Goal: Task Accomplishment & Management: Complete application form

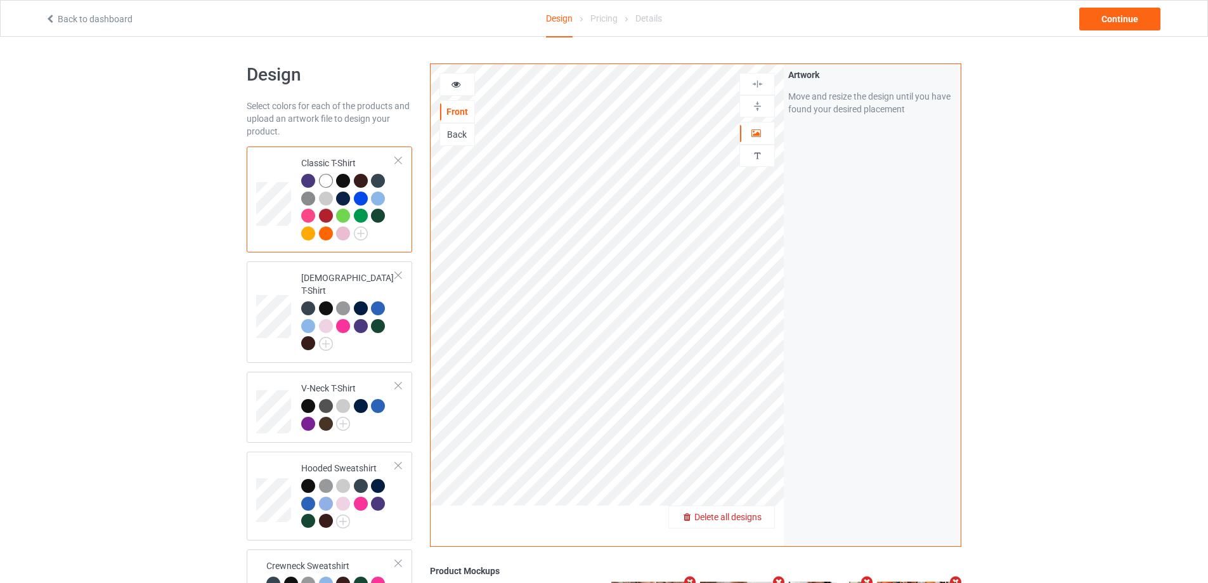
click at [765, 515] on div "Delete all designs" at bounding box center [721, 516] width 105 height 13
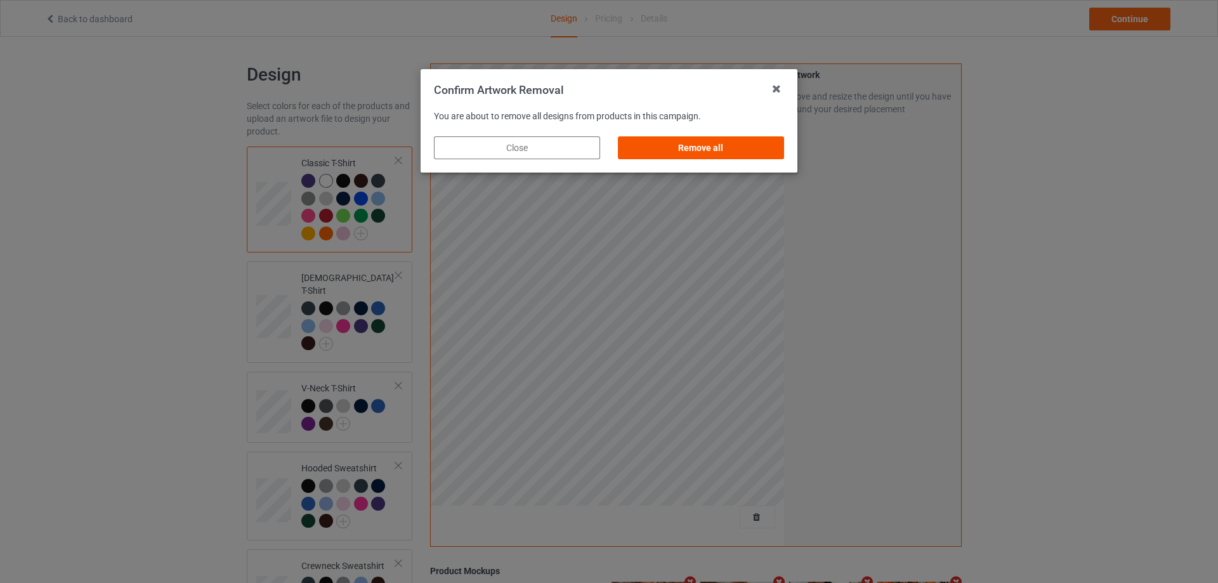
click at [703, 150] on div "Remove all" at bounding box center [701, 147] width 166 height 23
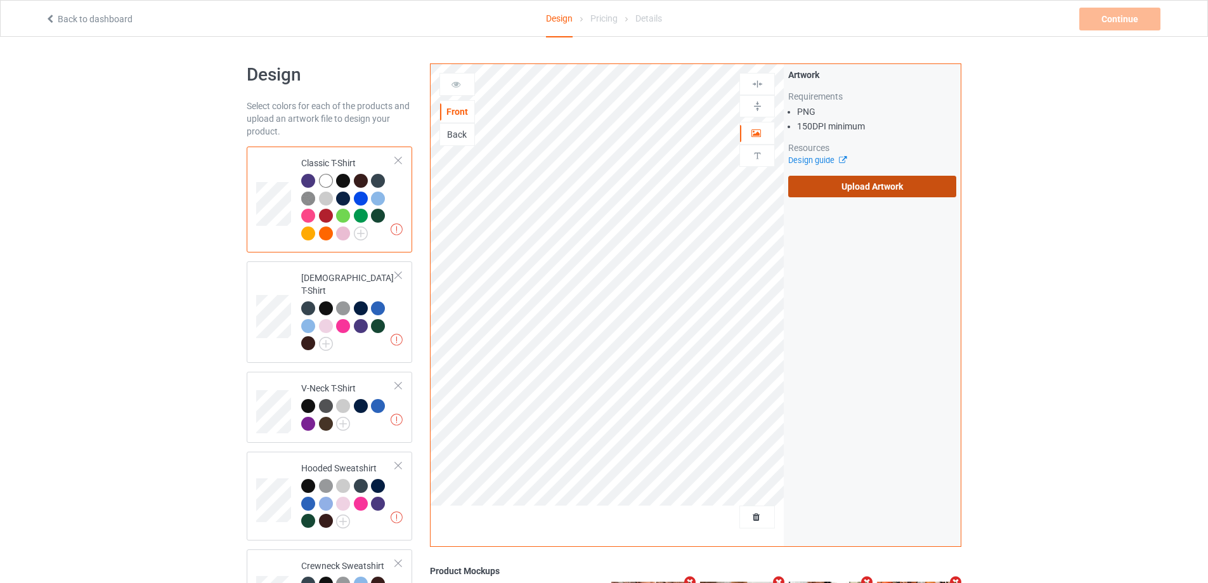
click at [826, 185] on label "Upload Artwork" at bounding box center [872, 187] width 168 height 22
click at [0, 0] on input "Upload Artwork" at bounding box center [0, 0] width 0 height 0
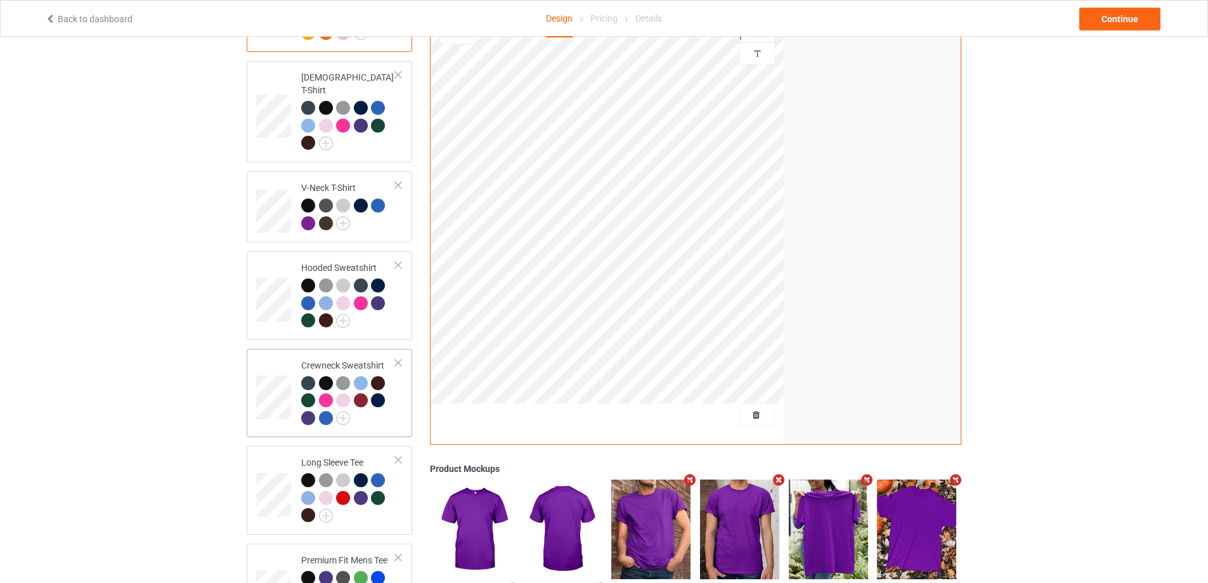
scroll to position [327, 0]
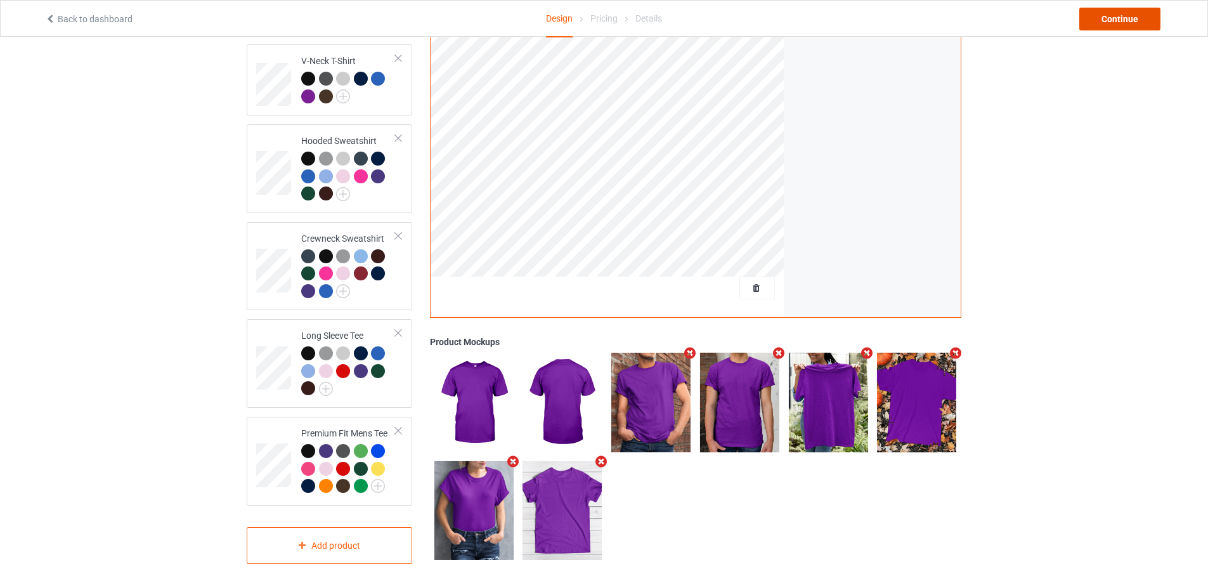
click at [1140, 15] on div "Continue" at bounding box center [1119, 19] width 81 height 23
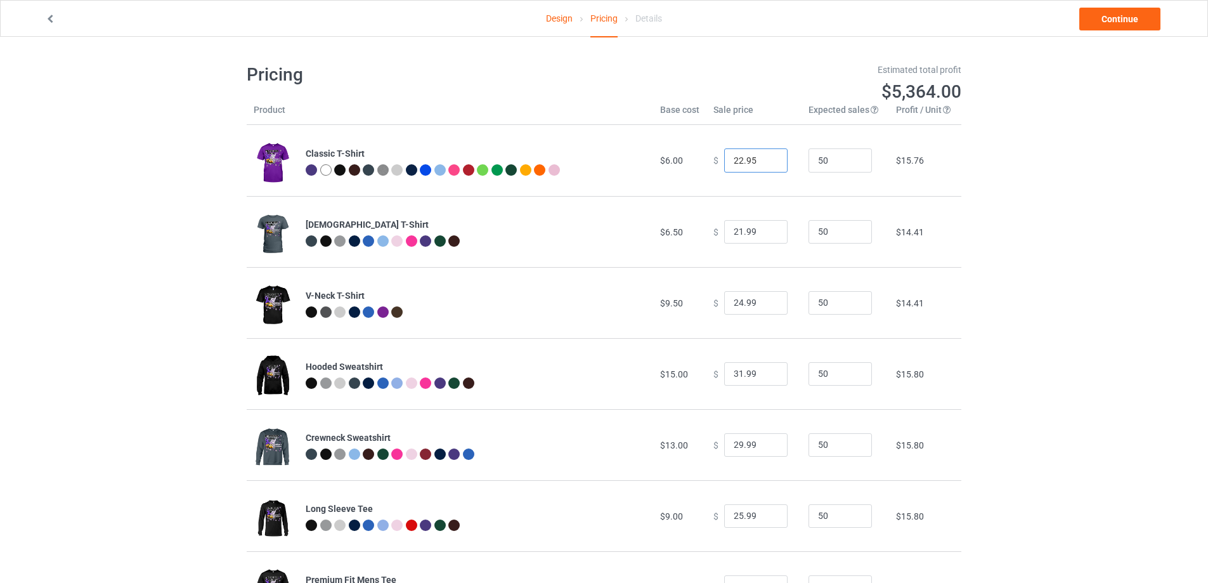
drag, startPoint x: 744, startPoint y: 161, endPoint x: 755, endPoint y: 166, distance: 12.5
click at [755, 166] on input "22.95" at bounding box center [755, 160] width 63 height 24
type input "22.96"
click at [1120, 18] on link "Continue" at bounding box center [1119, 19] width 81 height 23
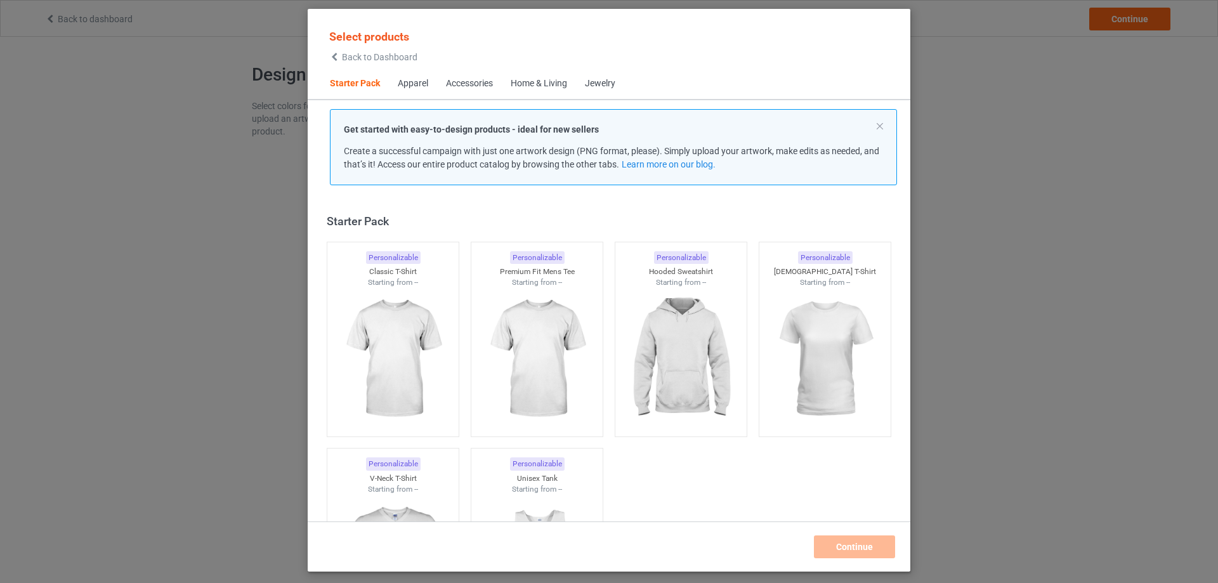
scroll to position [16, 0]
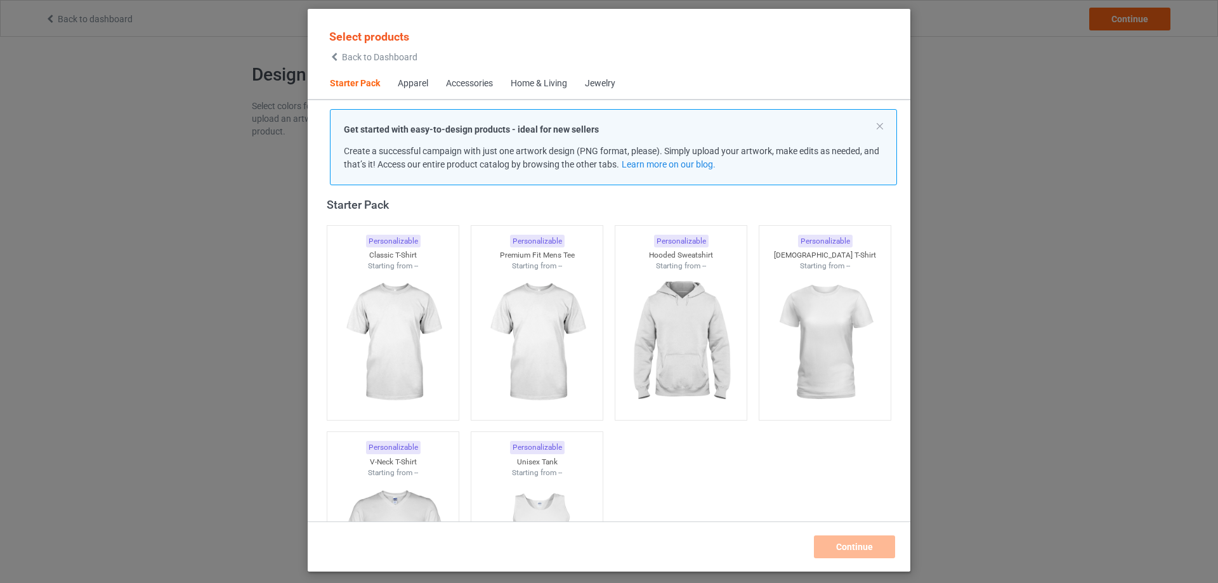
click at [96, 78] on div "Select products Back to Dashboard Starter Pack Apparel Accessories Home & Livin…" at bounding box center [609, 291] width 1218 height 583
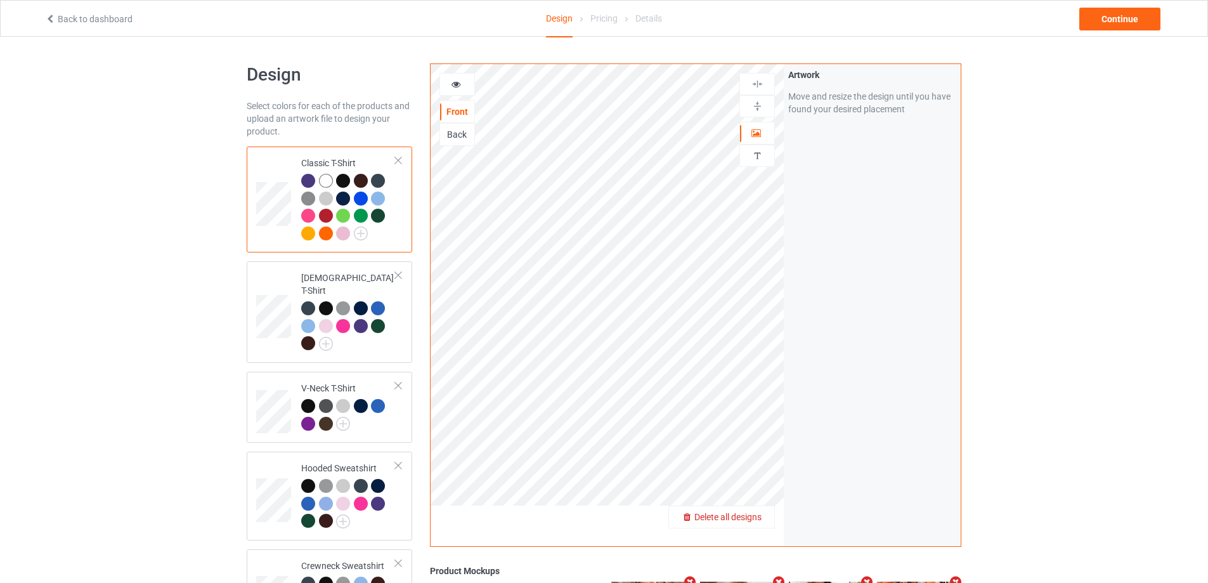
click at [759, 519] on span "Delete all designs" at bounding box center [727, 517] width 67 height 10
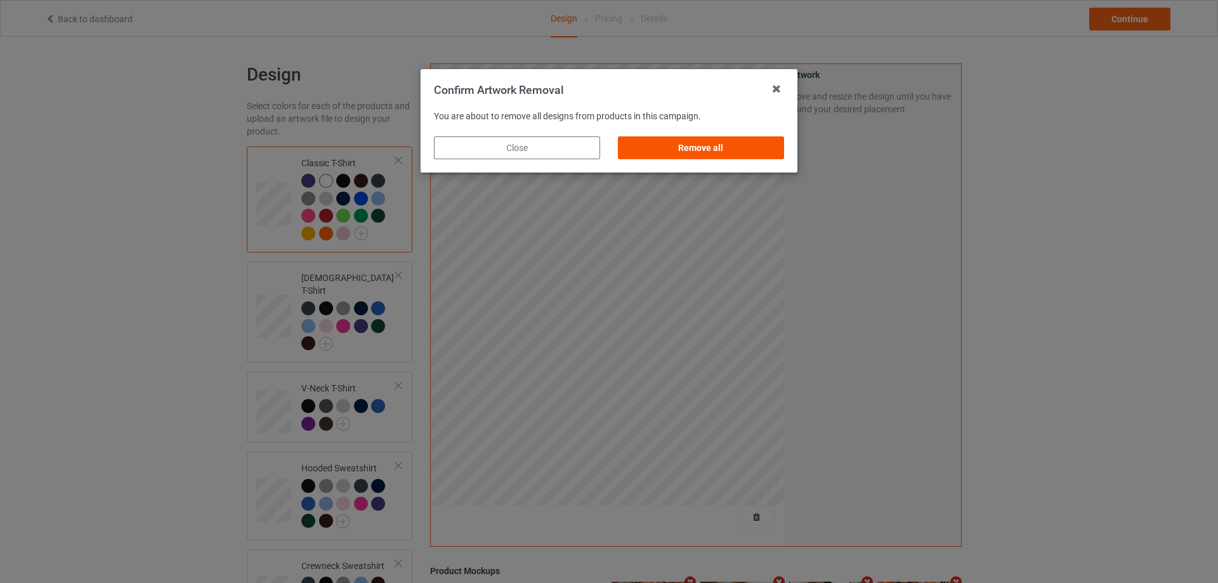
click at [736, 151] on div "Remove all" at bounding box center [701, 147] width 166 height 23
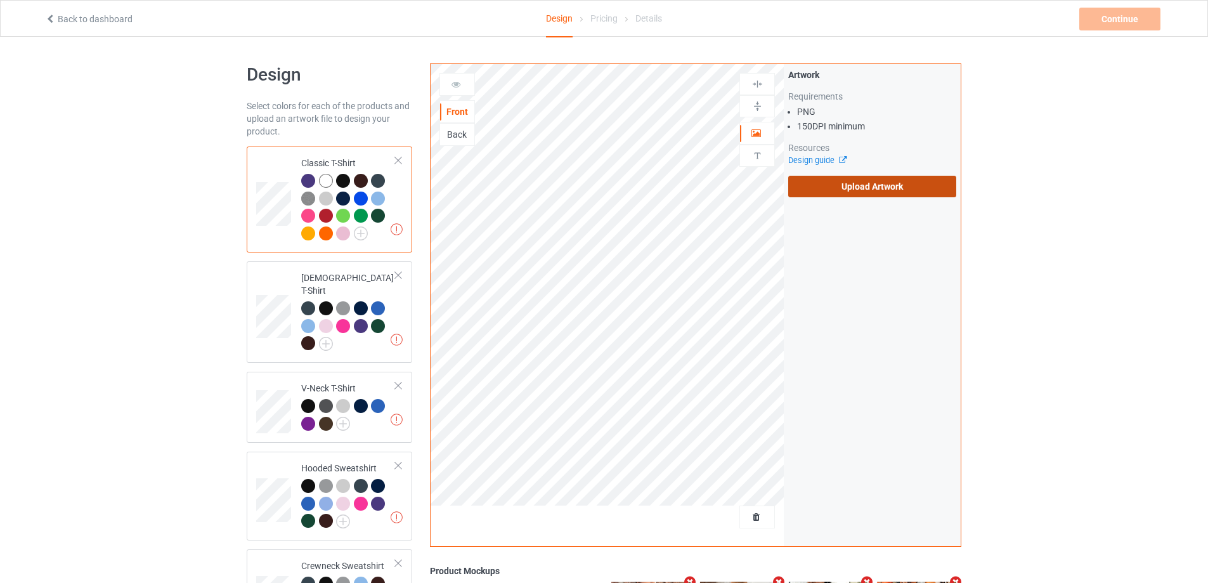
click at [827, 188] on label "Upload Artwork" at bounding box center [872, 187] width 168 height 22
click at [0, 0] on input "Upload Artwork" at bounding box center [0, 0] width 0 height 0
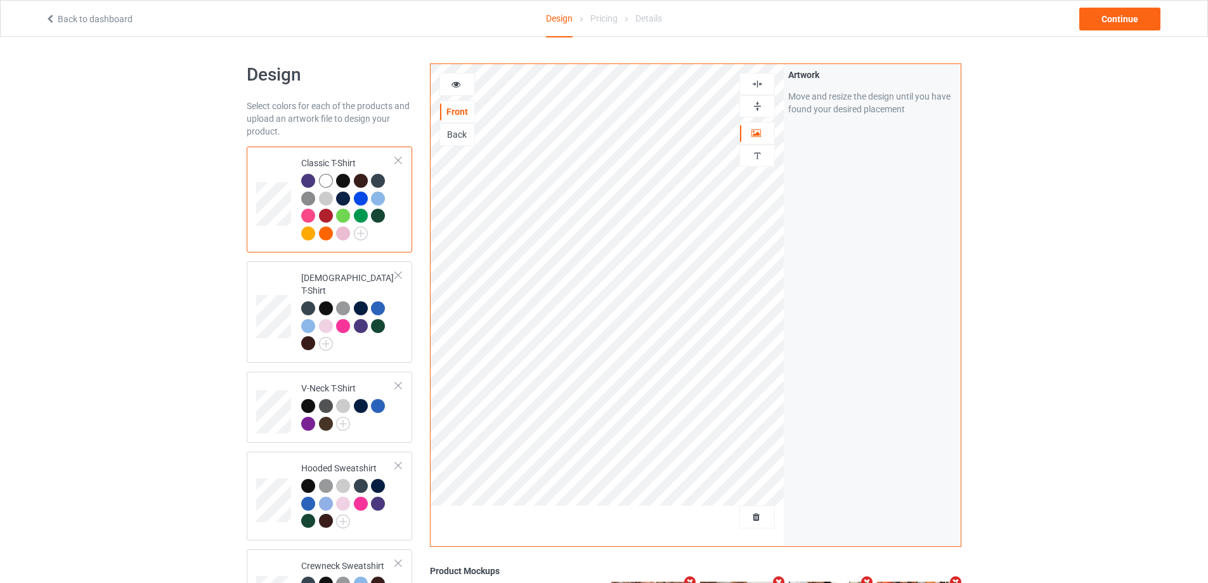
scroll to position [327, 0]
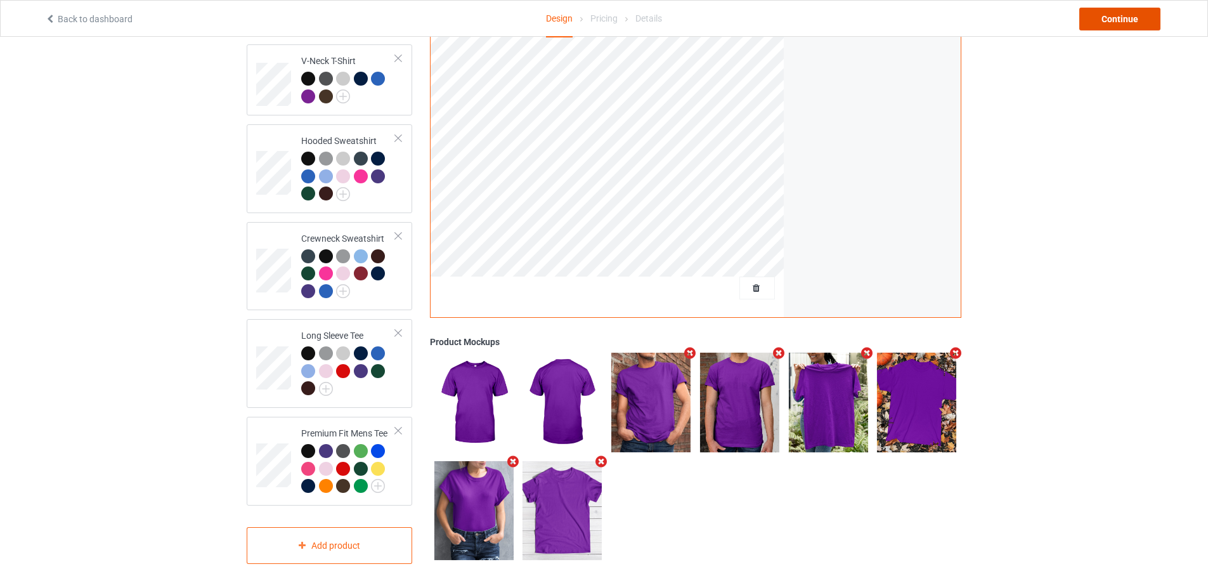
click at [1120, 25] on div "Continue" at bounding box center [1119, 19] width 81 height 23
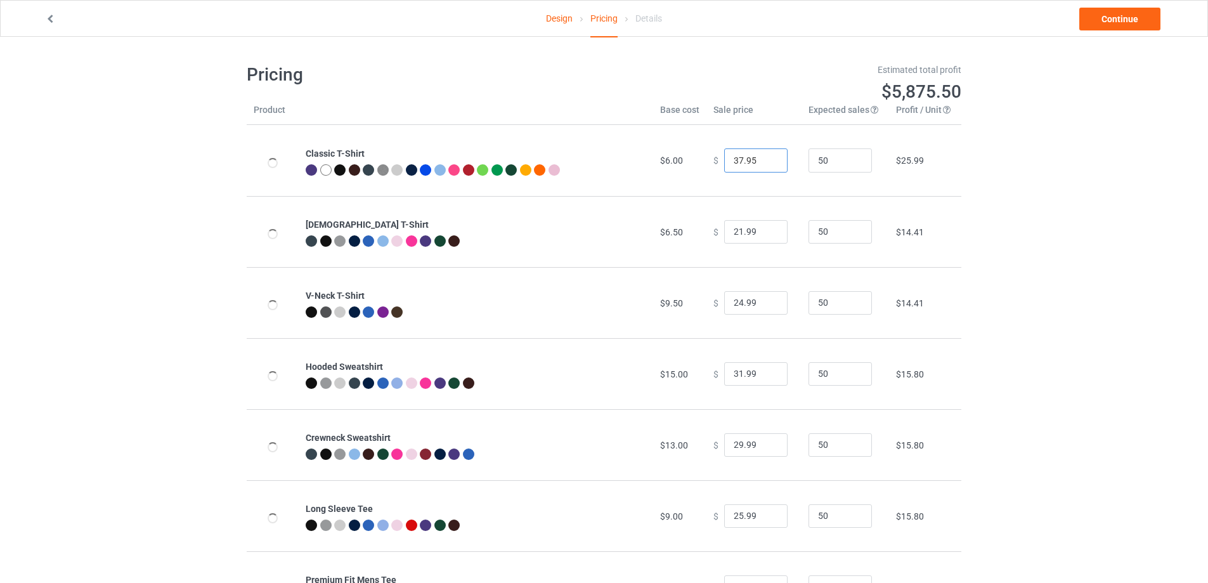
click at [748, 160] on input "37.95" at bounding box center [755, 160] width 63 height 24
click at [734, 162] on input "37.95" at bounding box center [755, 160] width 63 height 24
type input "22.99"
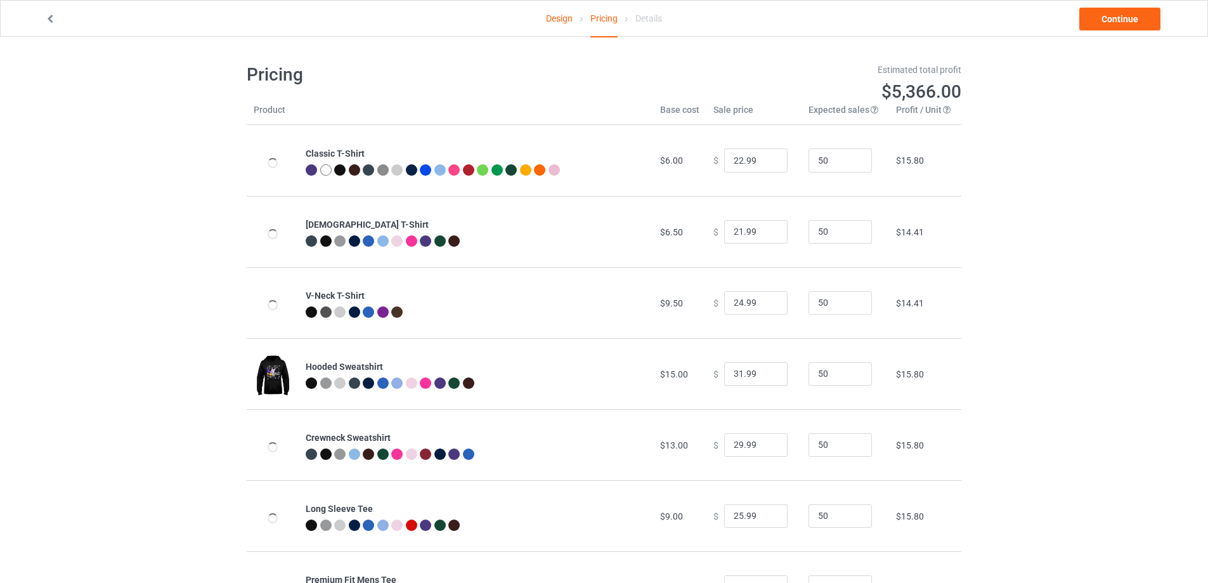
click at [968, 198] on div "Design Pricing Details Continue Pricing Estimated total profit $5,366.00 Produc…" at bounding box center [604, 343] width 1208 height 612
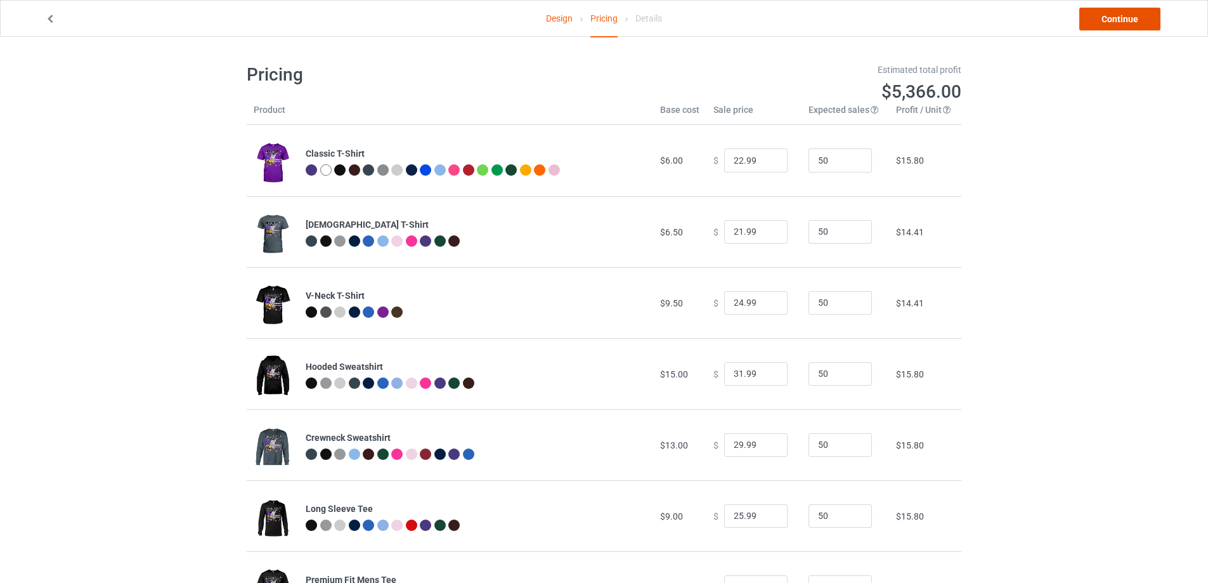
click at [1143, 23] on link "Continue" at bounding box center [1119, 19] width 81 height 23
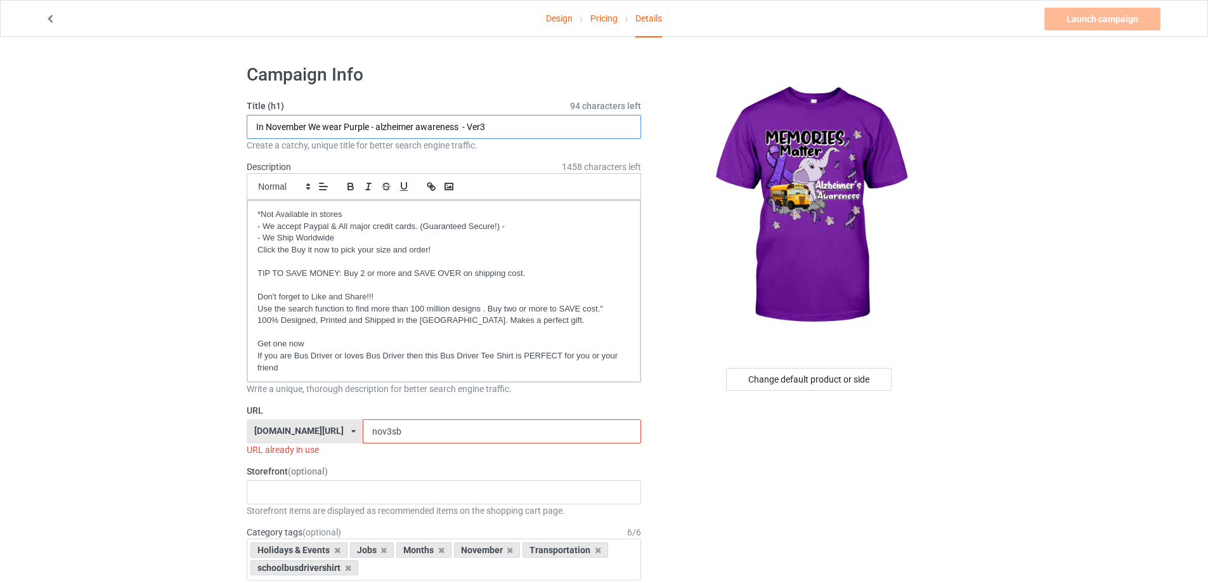
click at [415, 131] on input "In November We wear Purple - alzheimer awareness - Ver3" at bounding box center [444, 127] width 394 height 24
click at [370, 131] on input "In November We wear Purple - alzheimer awareness - Ver3" at bounding box center [444, 127] width 394 height 24
drag, startPoint x: 371, startPoint y: 129, endPoint x: 250, endPoint y: 128, distance: 121.1
click at [250, 128] on input "In November We wear Purple - alzheimer awareness - Ver3" at bounding box center [444, 127] width 394 height 24
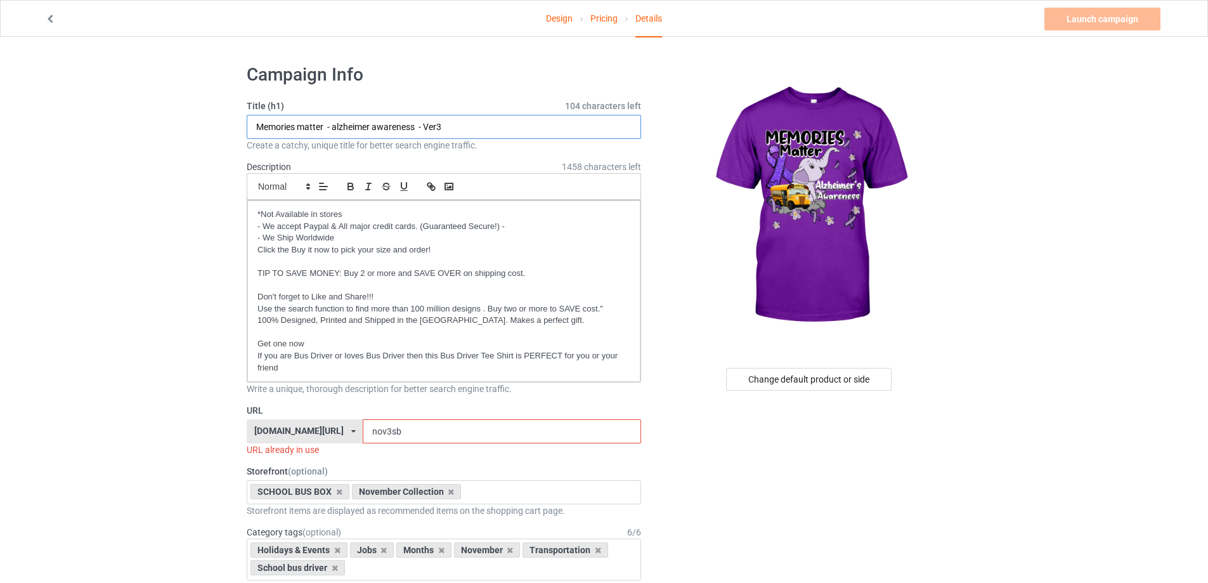
click at [374, 127] on input "Memories matter - alzheimer awareness - Ver3" at bounding box center [444, 127] width 394 height 24
drag, startPoint x: 427, startPoint y: 127, endPoint x: 501, endPoint y: 138, distance: 75.0
click at [501, 138] on div "Title (h1) 102 characters left Memories matter - alzheimer's awareness - Ver3 C…" at bounding box center [444, 126] width 394 height 52
type input "Memories matter - alzheimer's awareness"
click at [424, 439] on input "nov3sb" at bounding box center [502, 431] width 278 height 24
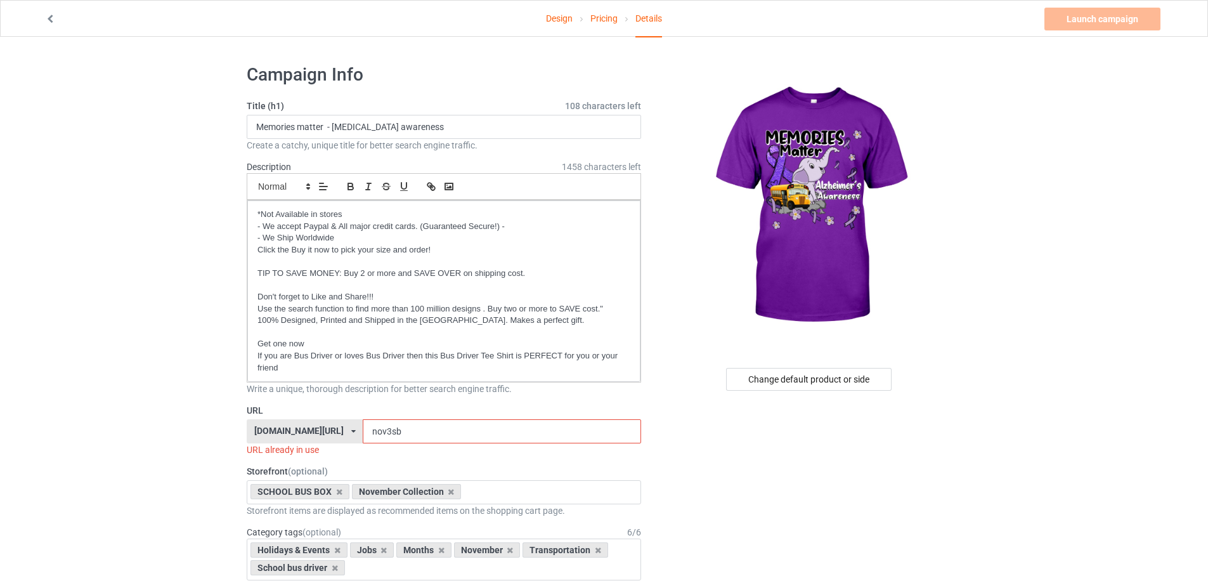
click at [423, 439] on input "nov3sb" at bounding box center [502, 431] width 278 height 24
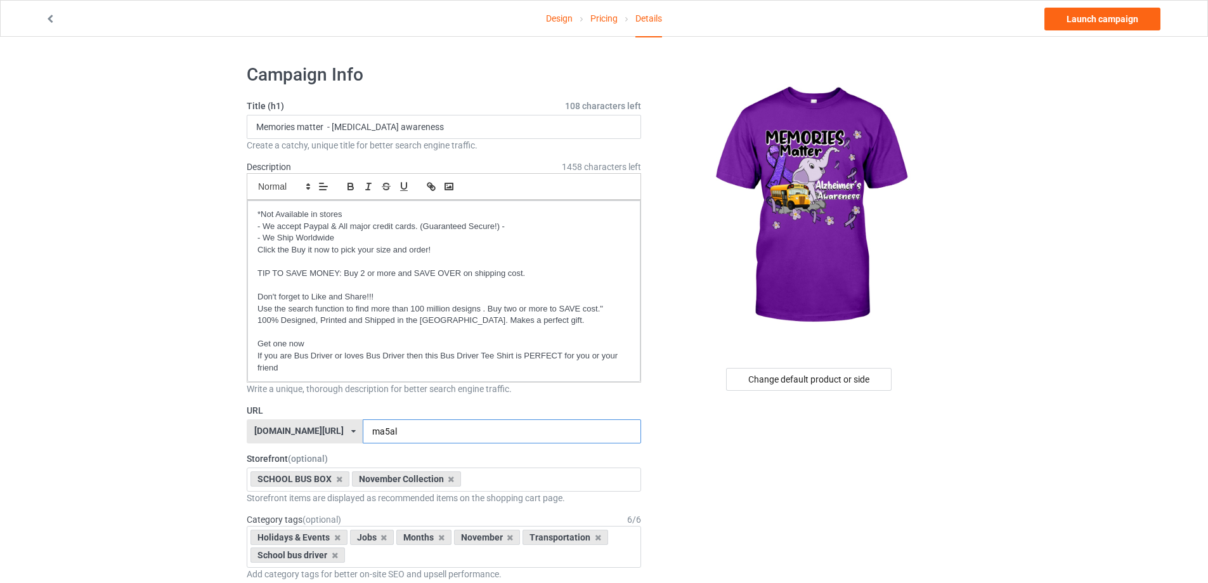
type input "ma5al"
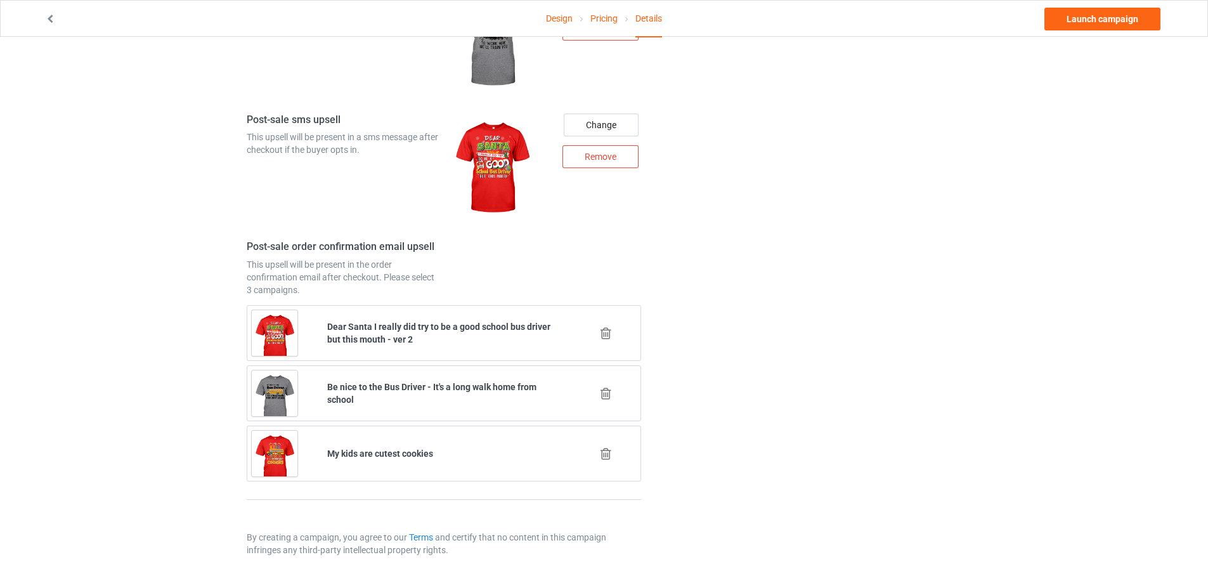
scroll to position [1600, 0]
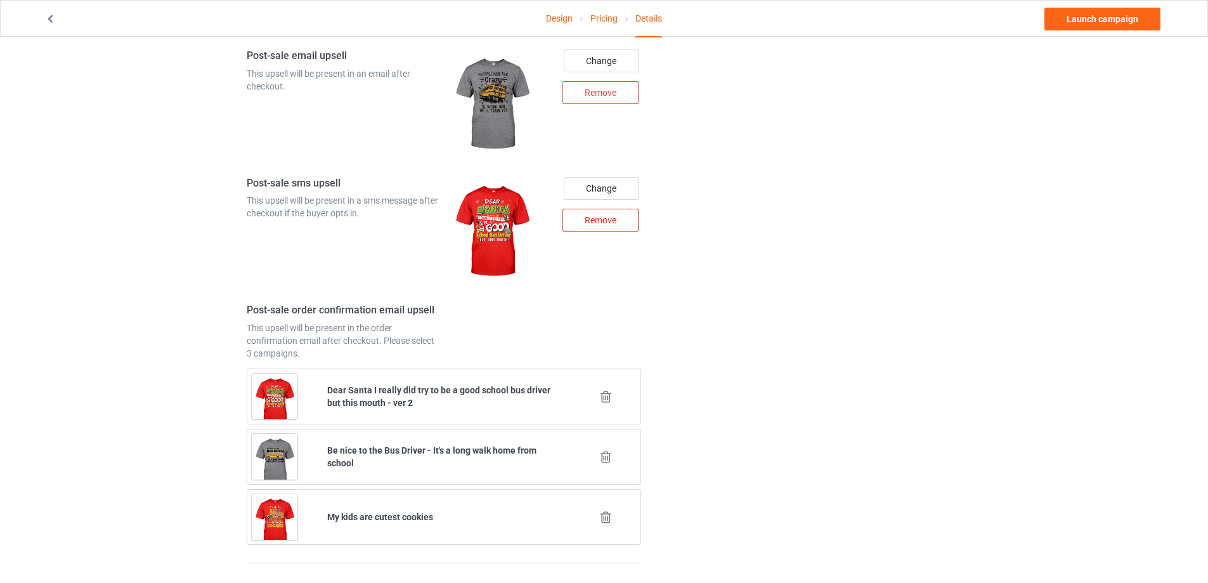
click at [614, 218] on div "Remove" at bounding box center [600, 220] width 76 height 23
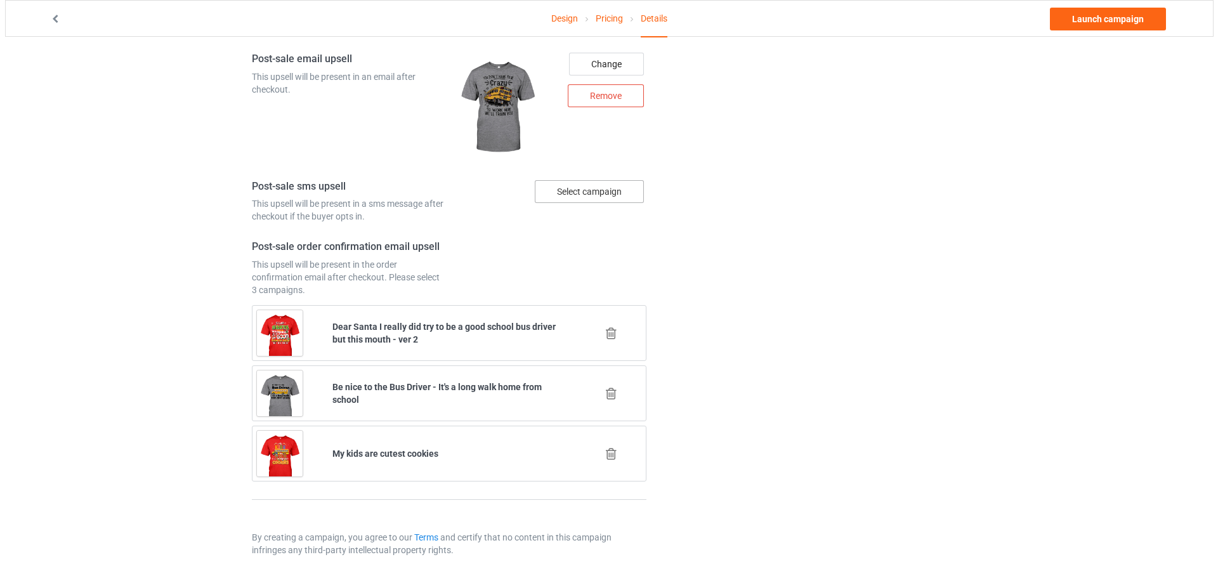
scroll to position [1597, 0]
click at [612, 198] on div "Select campaign" at bounding box center [584, 191] width 109 height 23
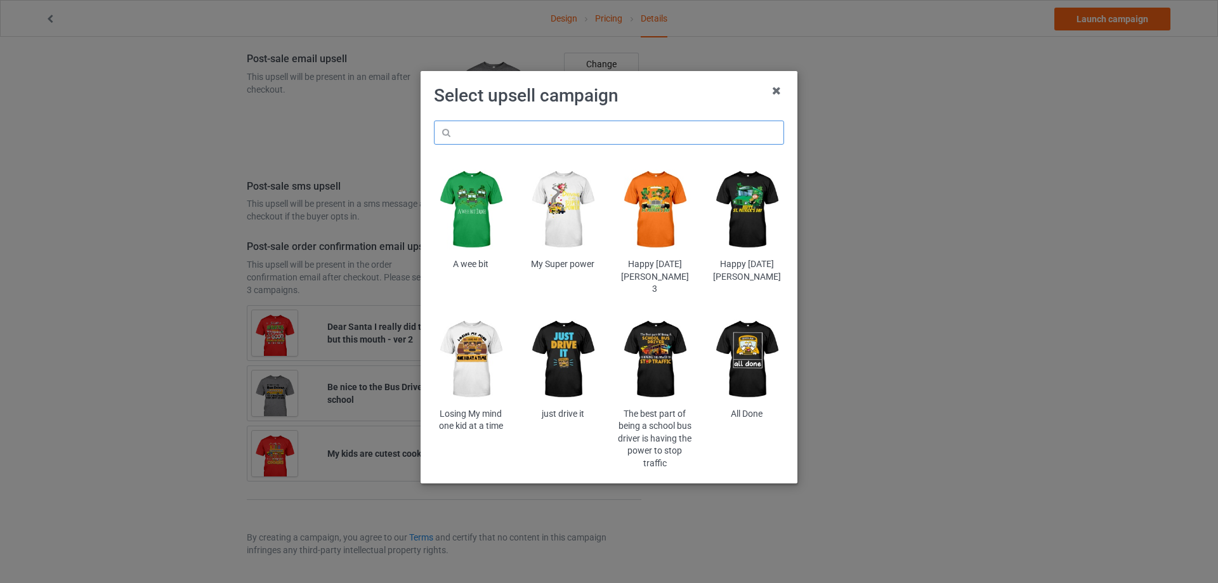
click at [540, 140] on input "text" at bounding box center [609, 132] width 350 height 24
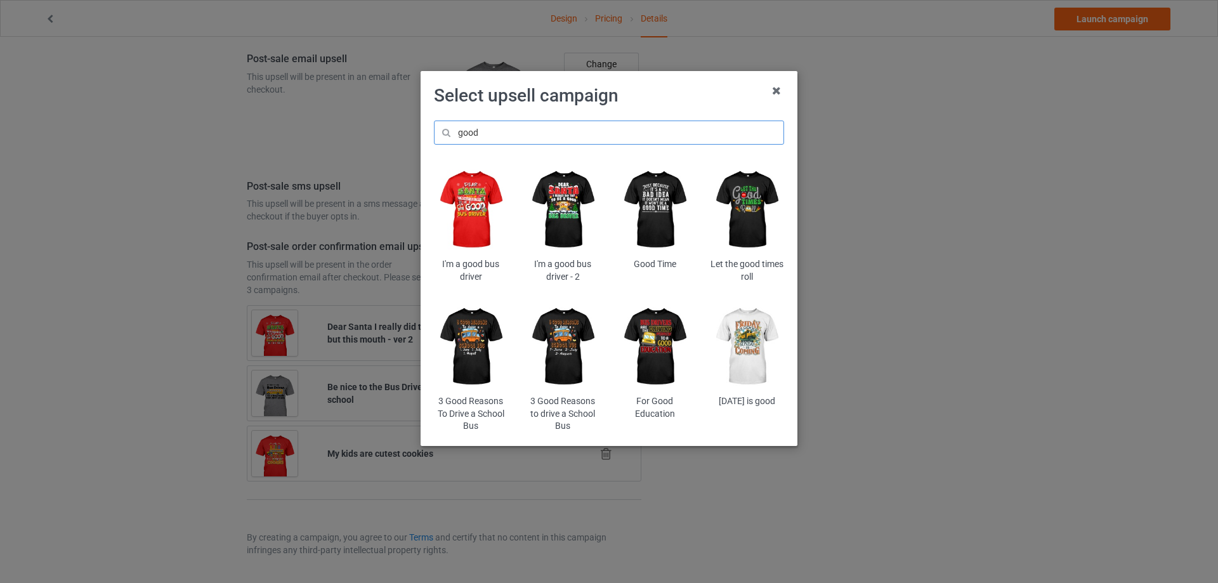
click at [580, 139] on input "good" at bounding box center [609, 132] width 350 height 24
paste input "sbdocu"
type input "sbdocu"
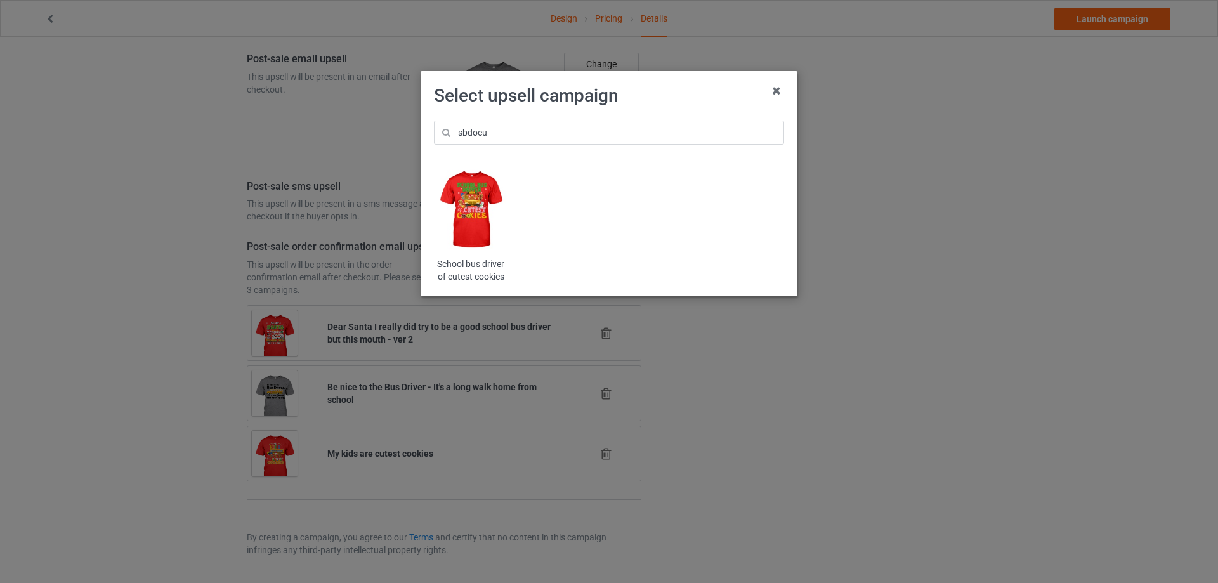
click at [485, 209] on img at bounding box center [471, 210] width 74 height 93
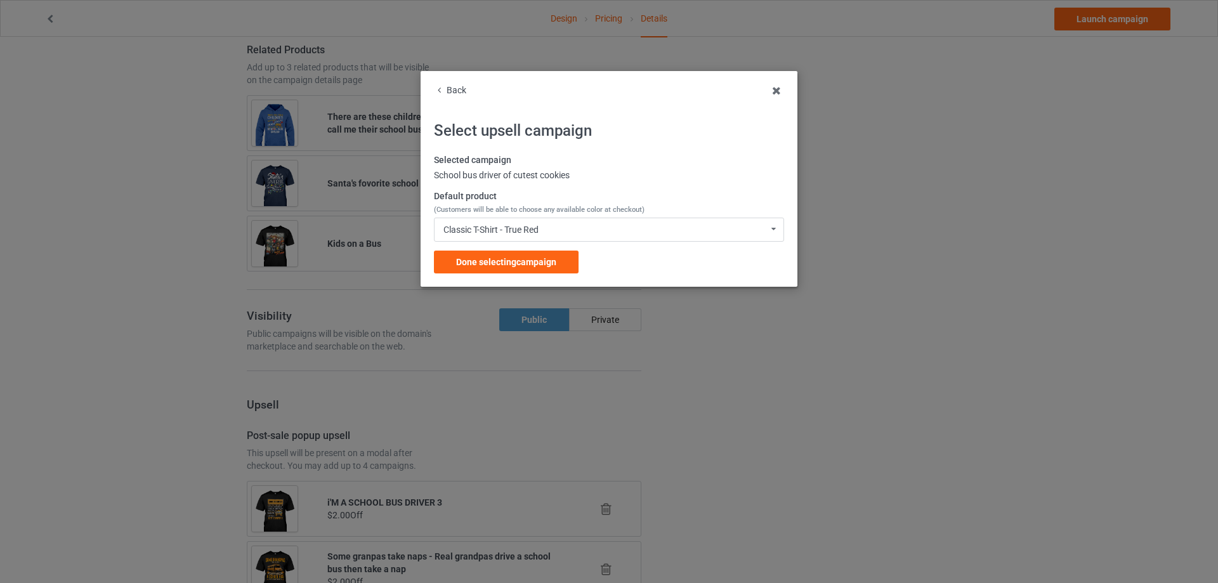
scroll to position [1597, 0]
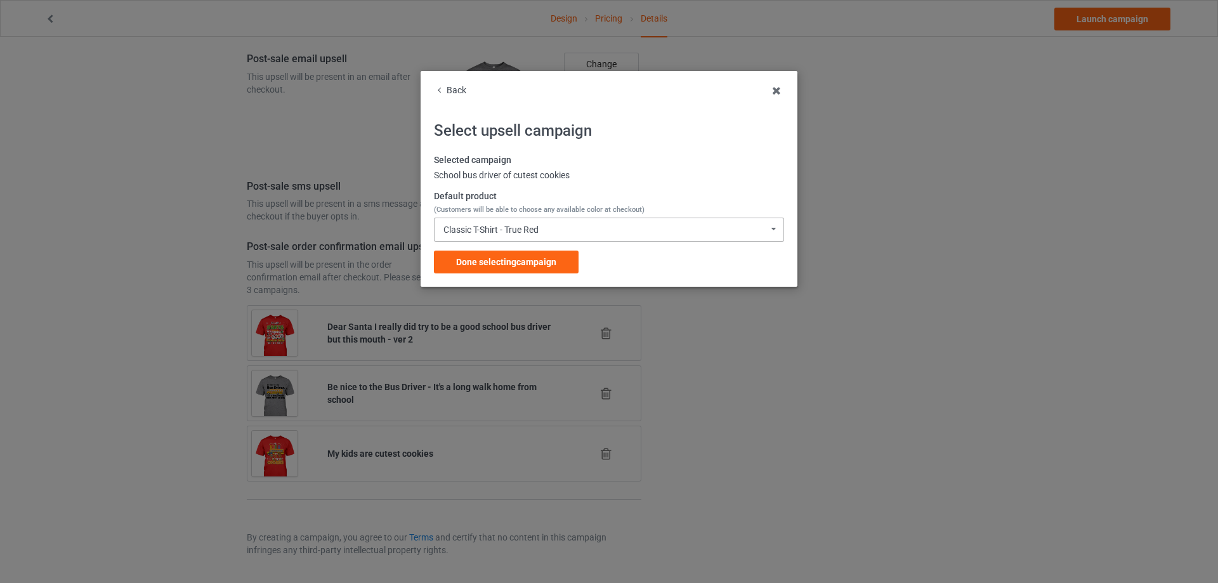
click at [492, 233] on div "Classic T-Shirt - True Red" at bounding box center [490, 229] width 95 height 9
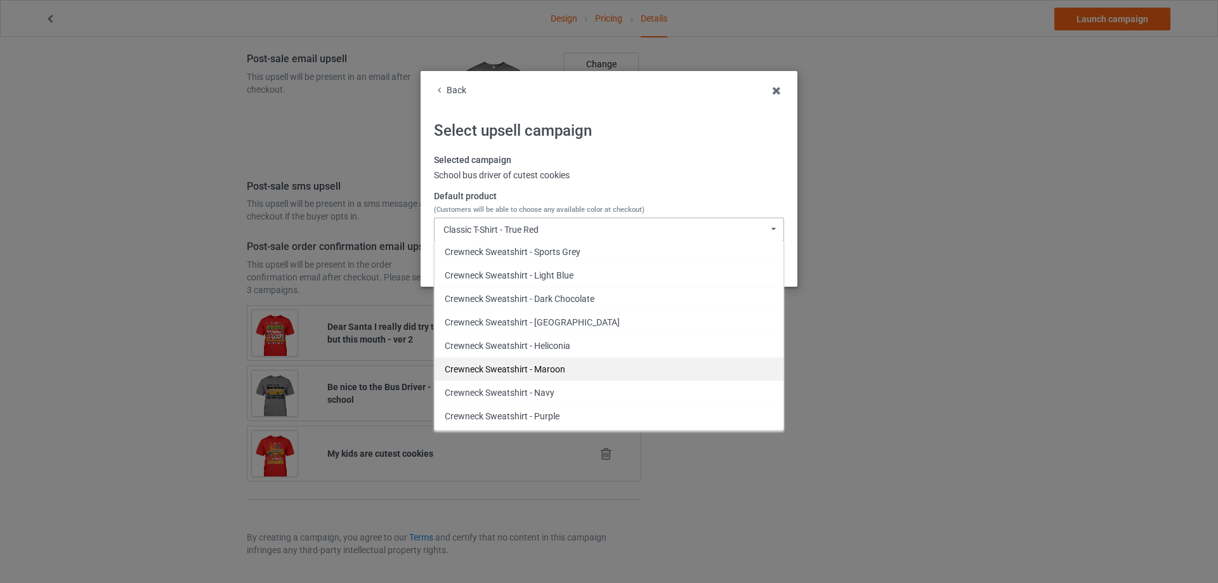
scroll to position [1332, 0]
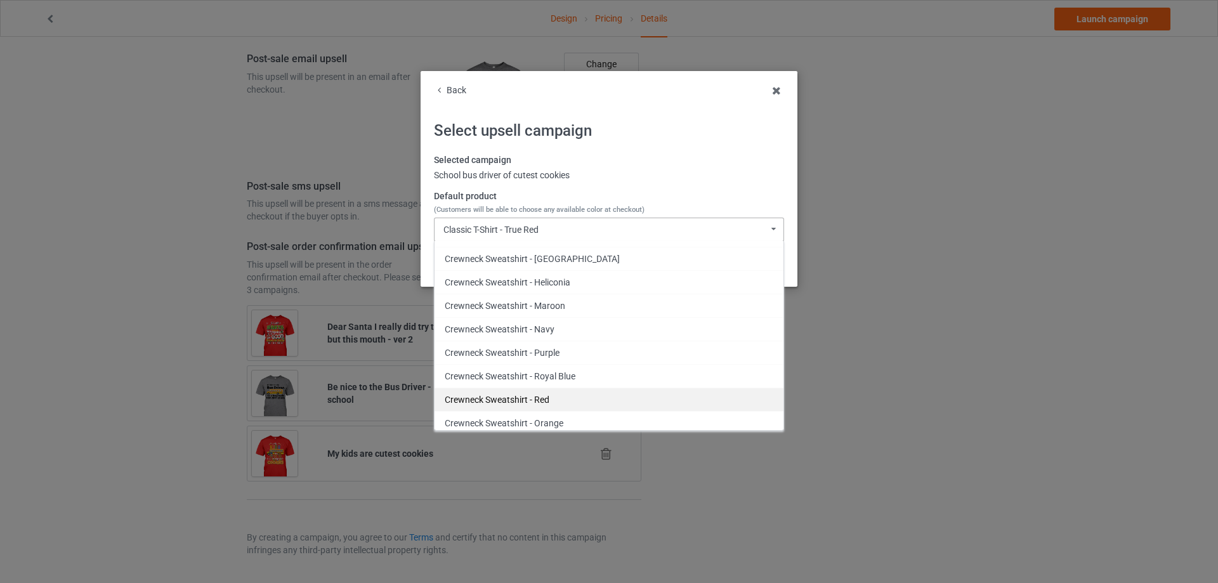
click at [564, 394] on div "Crewneck Sweatshirt - Red" at bounding box center [608, 398] width 349 height 23
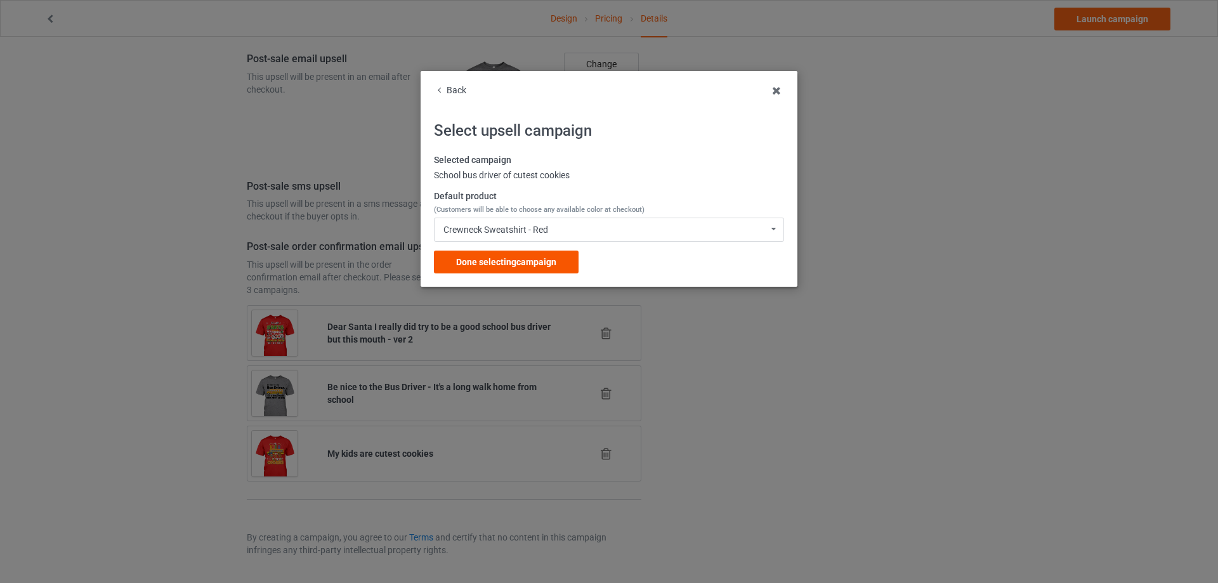
click at [552, 265] on span "Done selecting campaign" at bounding box center [506, 262] width 100 height 10
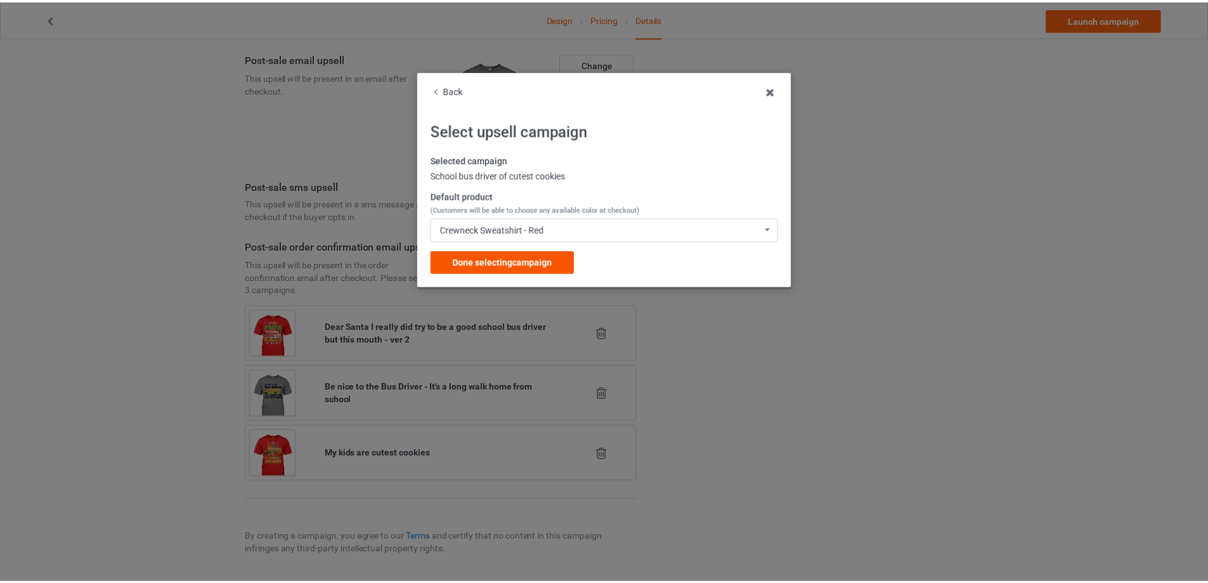
scroll to position [914, 0]
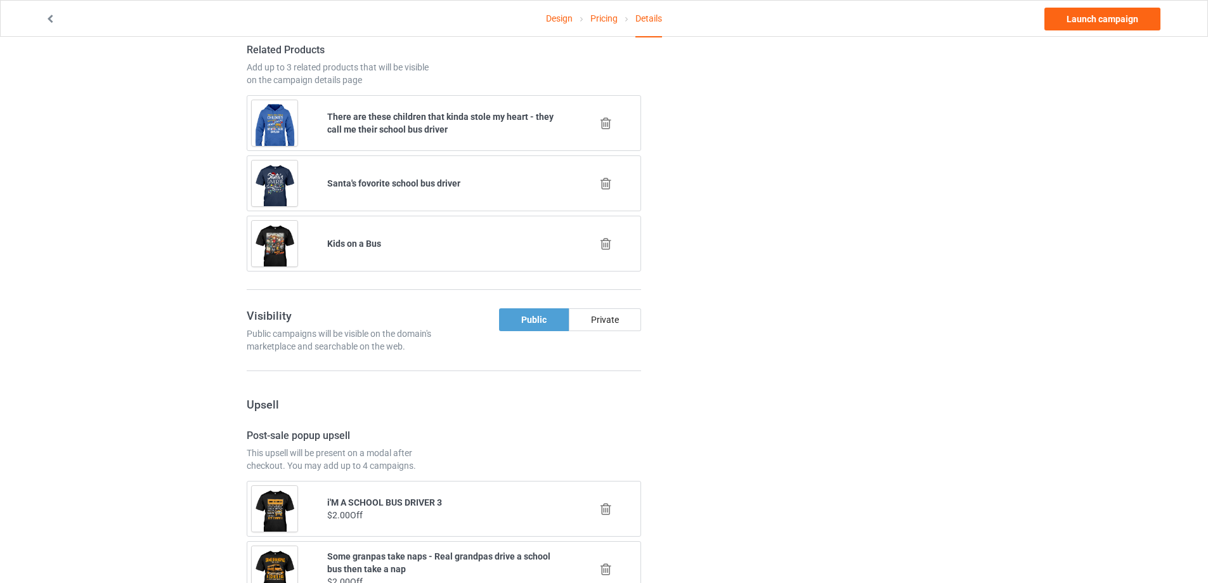
click at [610, 183] on icon at bounding box center [606, 183] width 16 height 13
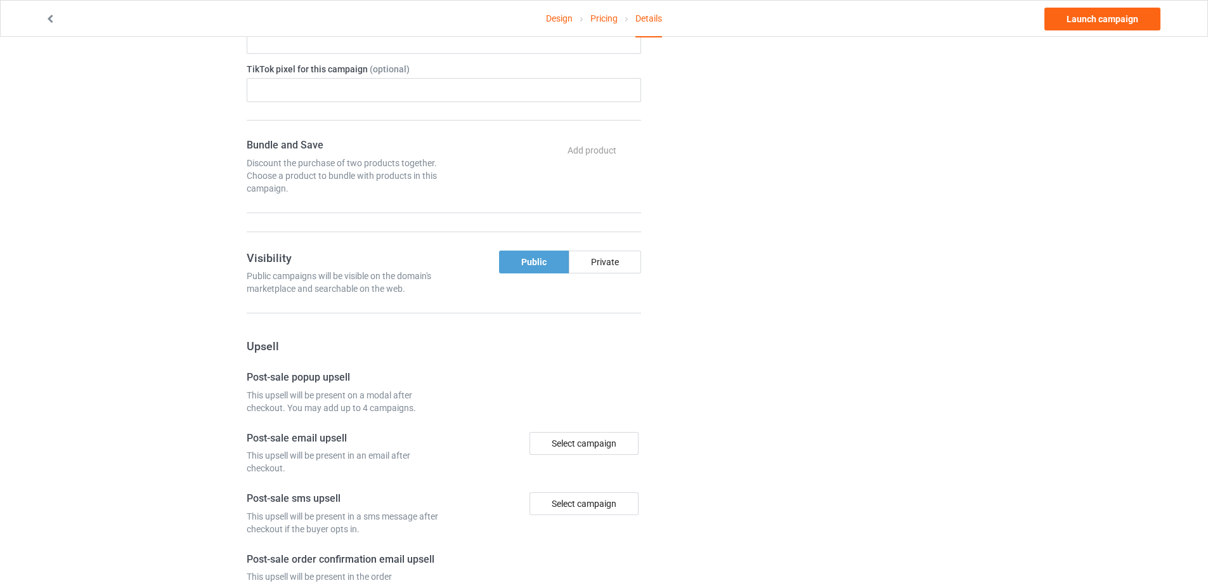
scroll to position [663, 0]
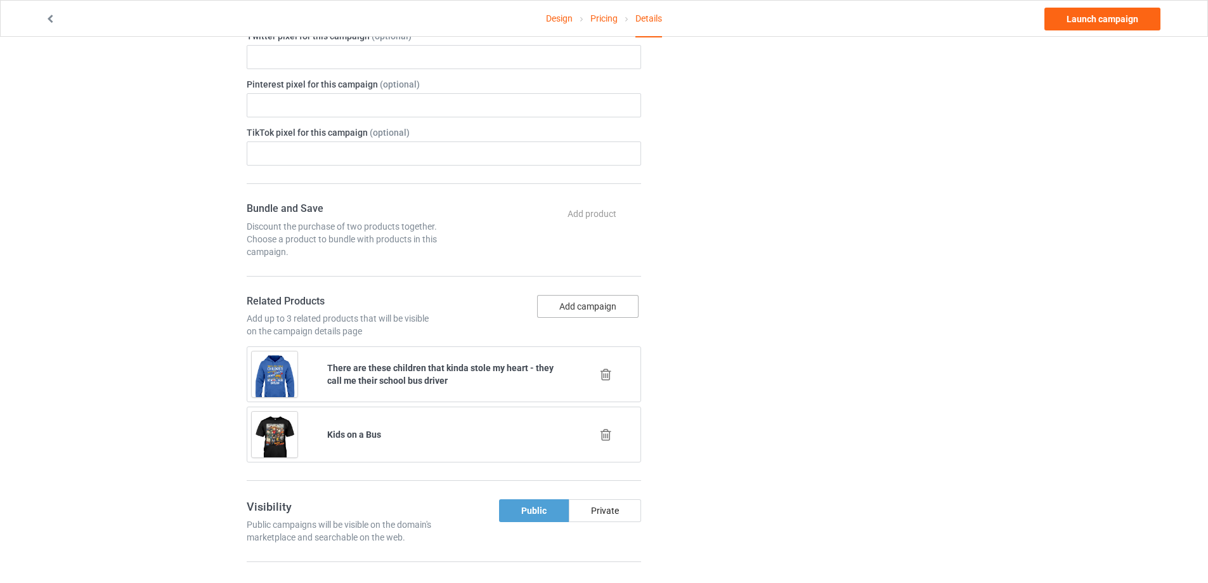
click at [588, 308] on button "Add campaign" at bounding box center [587, 306] width 101 height 23
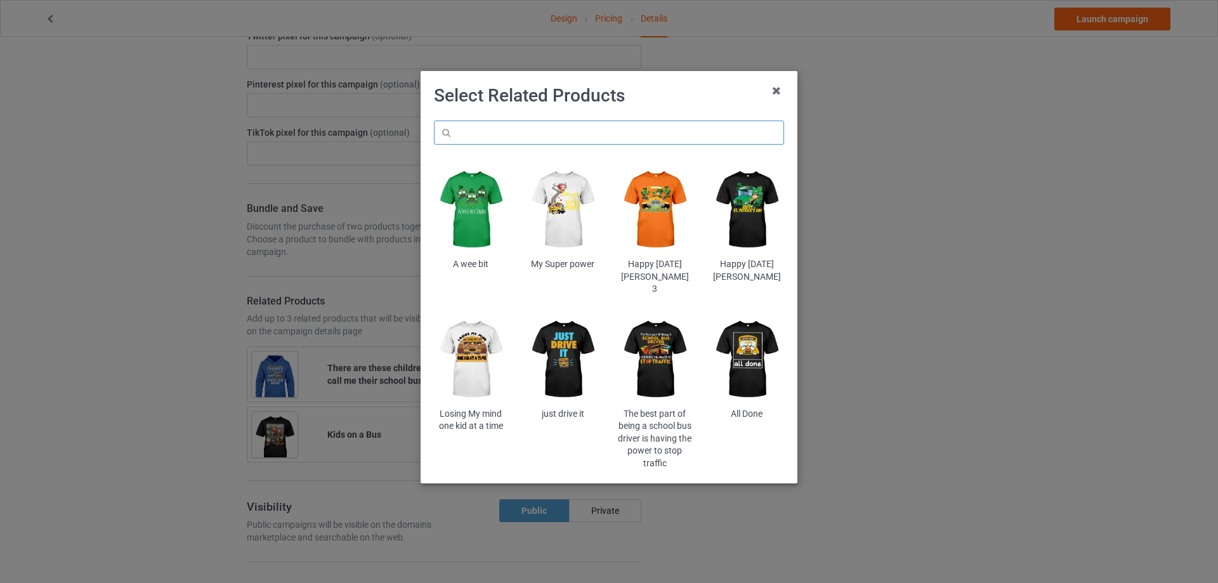
click at [567, 135] on input "text" at bounding box center [609, 132] width 350 height 24
click at [485, 138] on input "red ribbon" at bounding box center [609, 132] width 350 height 24
click at [487, 134] on input "red" at bounding box center [609, 132] width 350 height 24
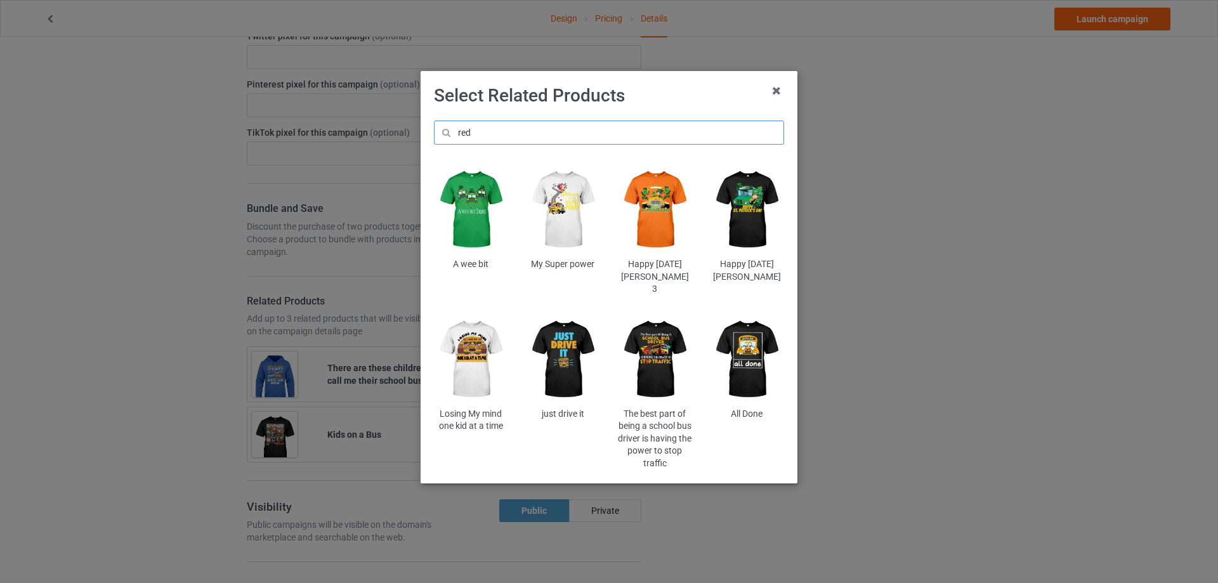
click at [487, 134] on input "red" at bounding box center [609, 132] width 350 height 24
type input "misswfre"
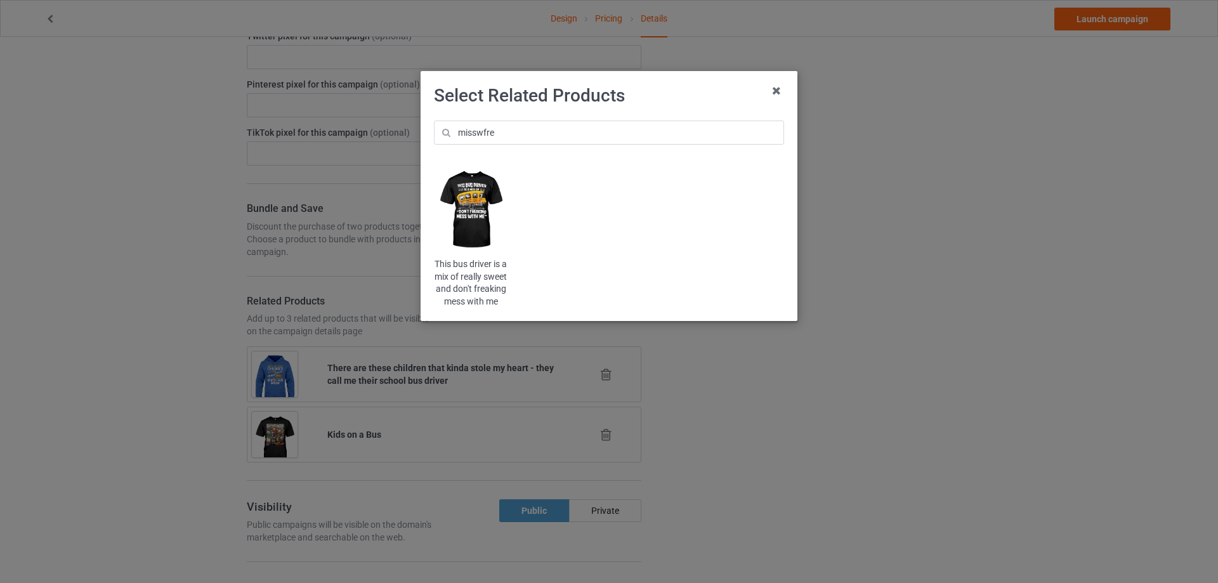
click at [491, 219] on img at bounding box center [471, 210] width 74 height 93
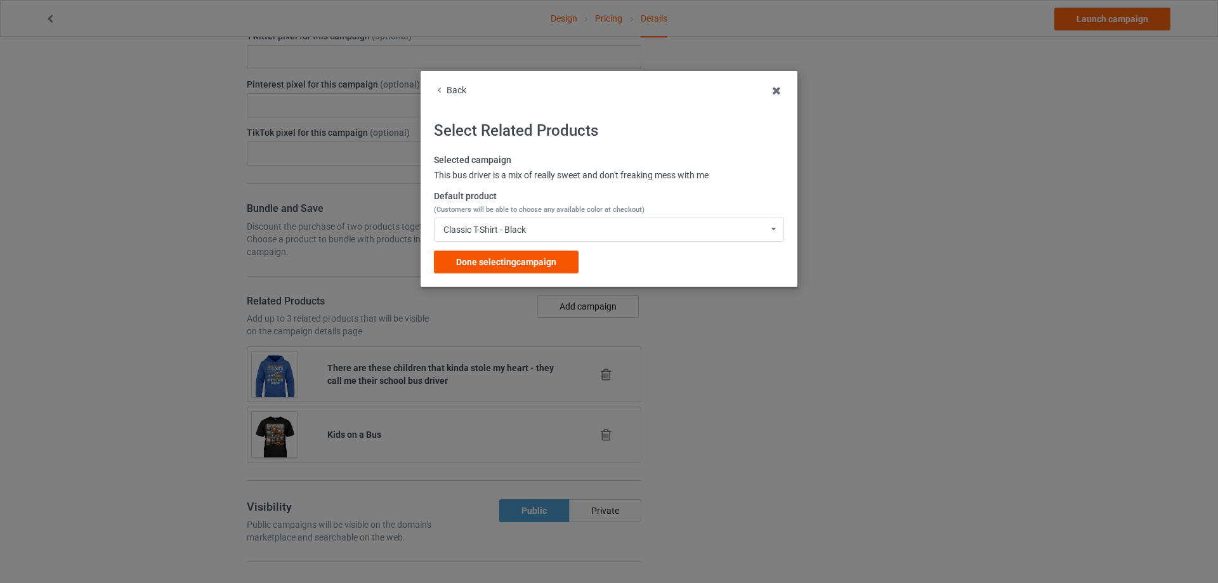
click at [543, 257] on span "Done selecting campaign" at bounding box center [506, 262] width 100 height 10
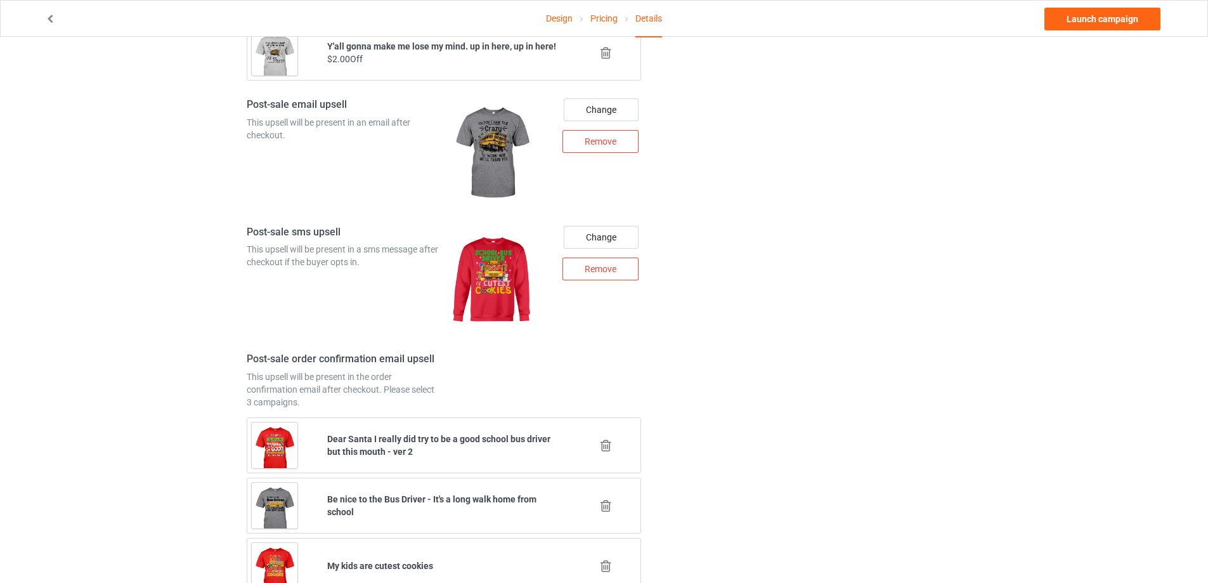
scroll to position [1663, 0]
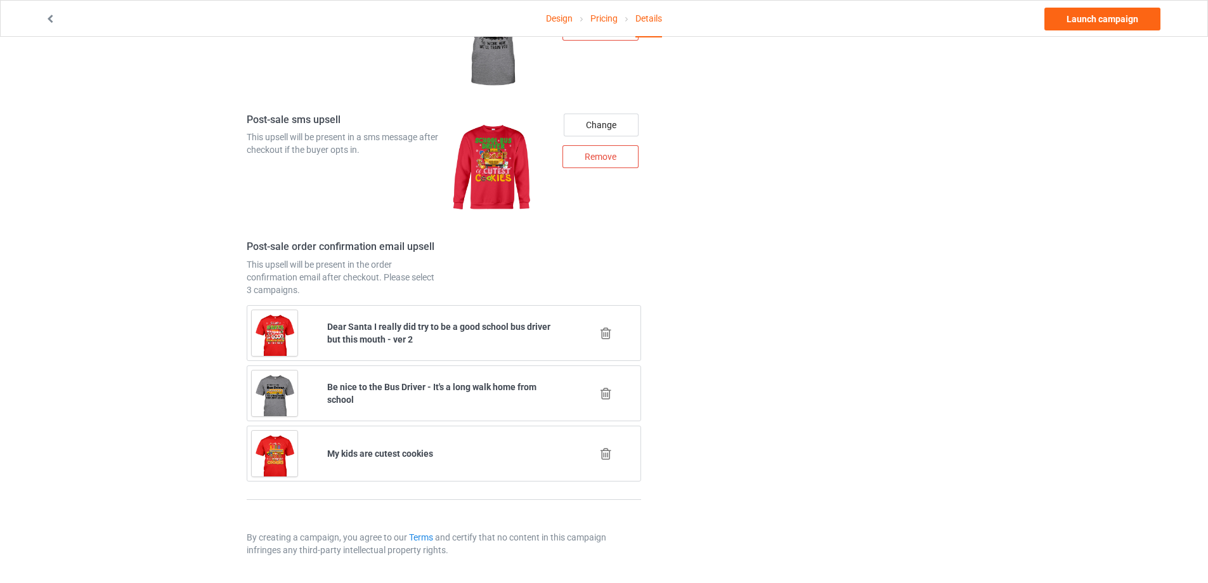
click at [602, 393] on icon at bounding box center [606, 393] width 16 height 13
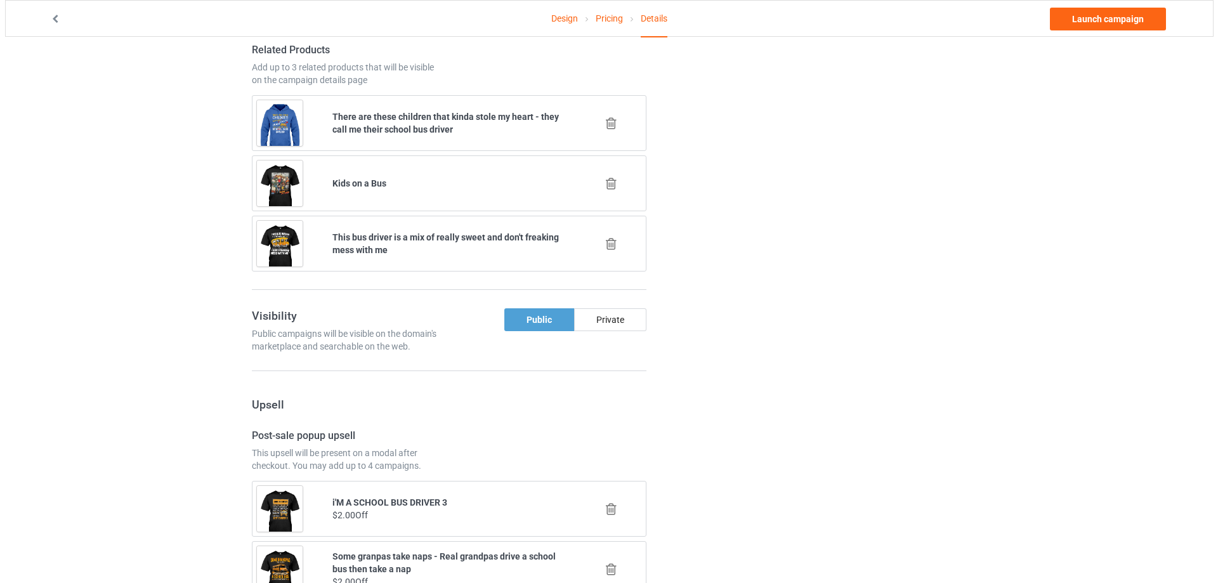
scroll to position [1603, 0]
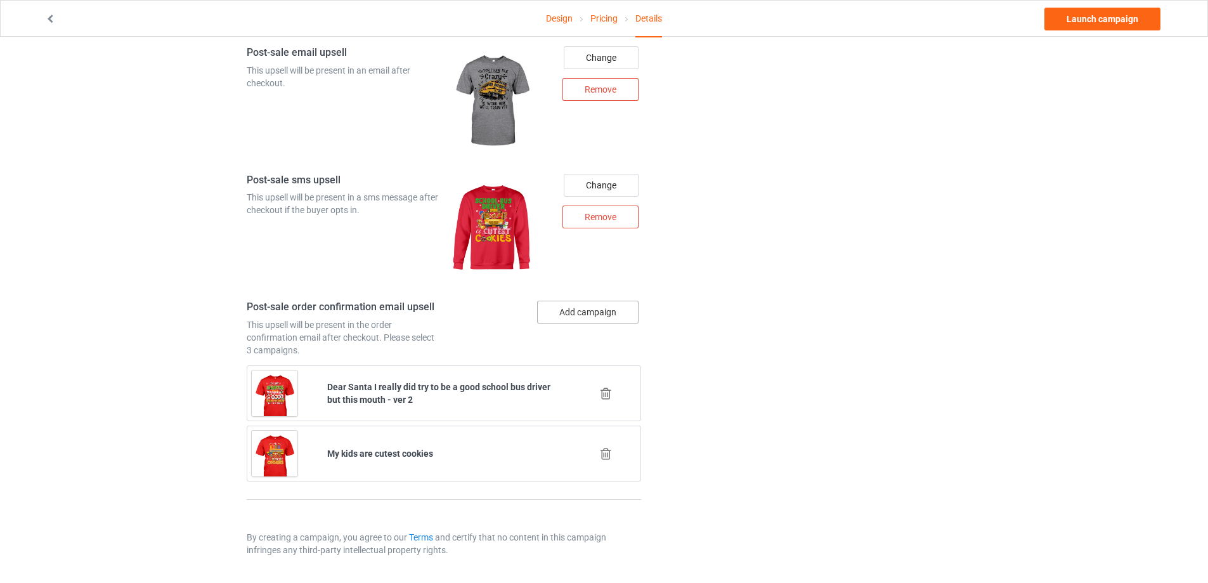
click at [609, 308] on button "Add campaign" at bounding box center [587, 312] width 101 height 23
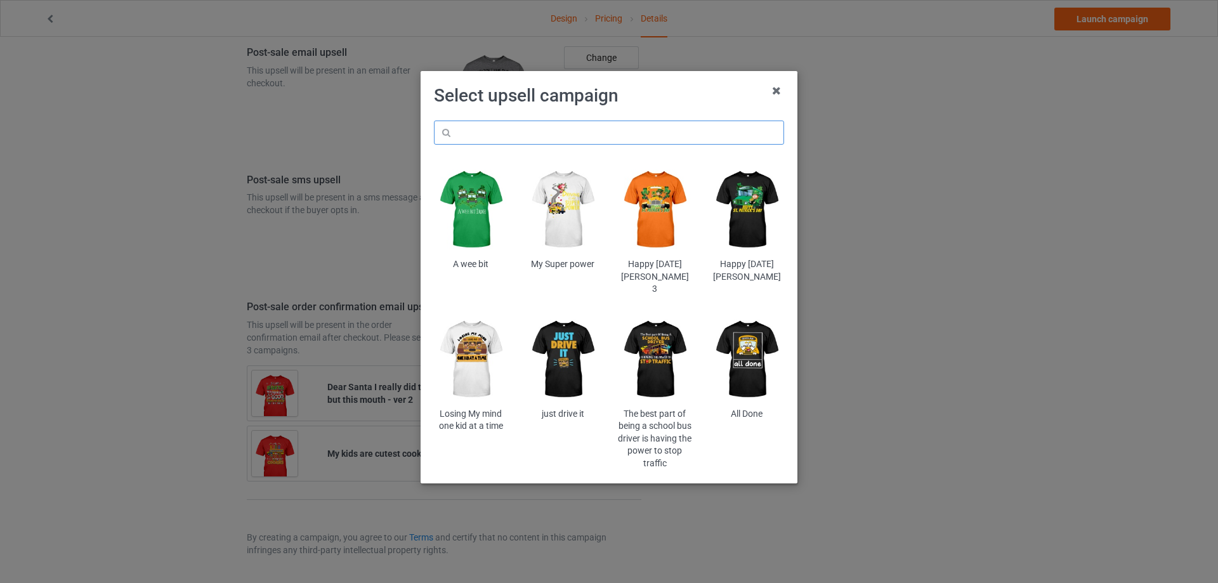
click at [531, 130] on input "text" at bounding box center [609, 132] width 350 height 24
paste input "nobl"
type input "nobl"
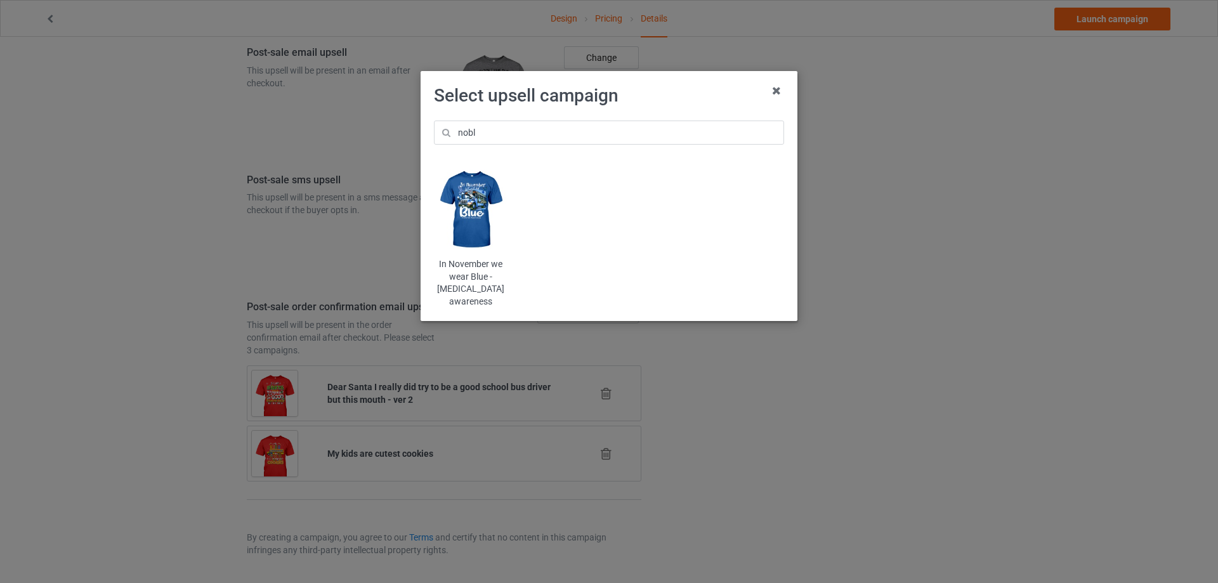
click at [446, 216] on img at bounding box center [471, 210] width 74 height 93
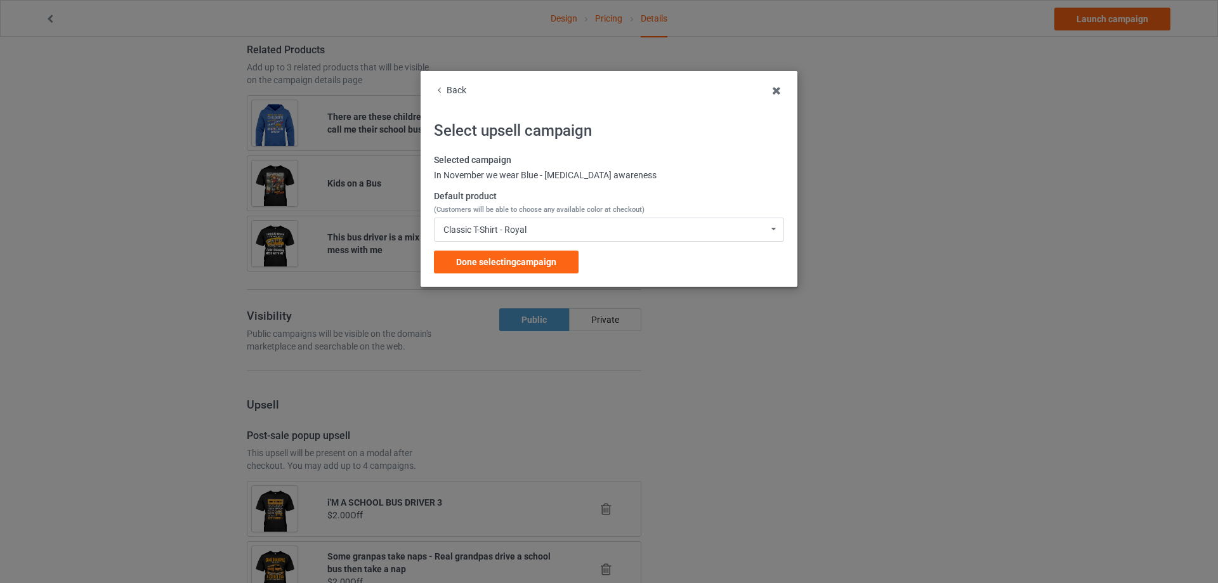
scroll to position [1603, 0]
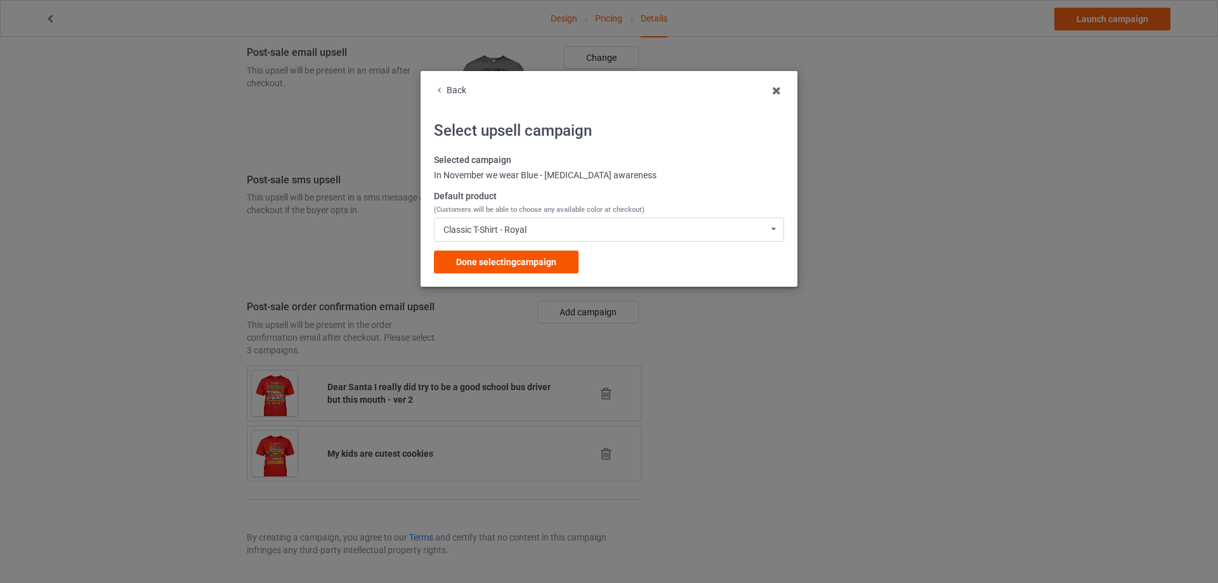
click at [538, 258] on span "Done selecting campaign" at bounding box center [506, 262] width 100 height 10
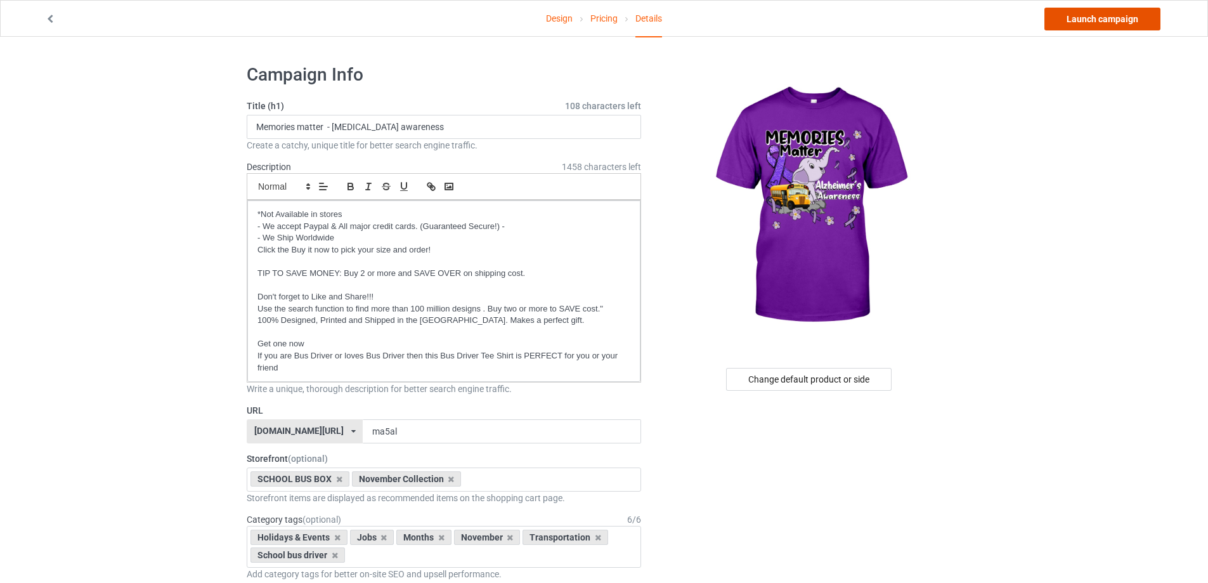
click at [1121, 15] on link "Launch campaign" at bounding box center [1102, 19] width 116 height 23
